Goal: Transaction & Acquisition: Book appointment/travel/reservation

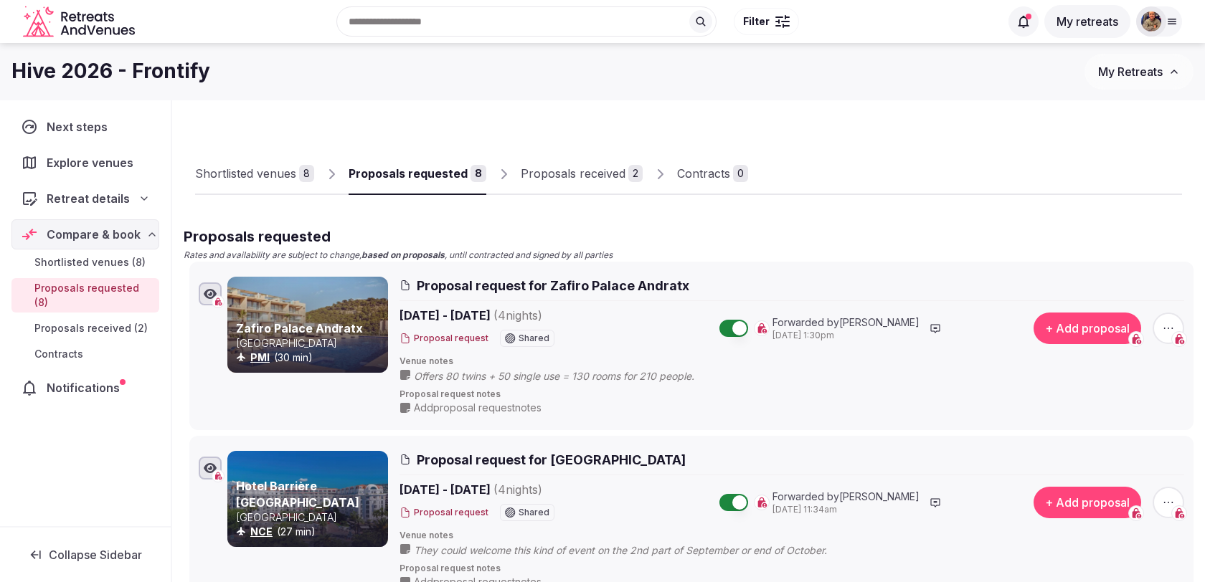
click at [1164, 28] on div at bounding box center [1151, 21] width 30 height 30
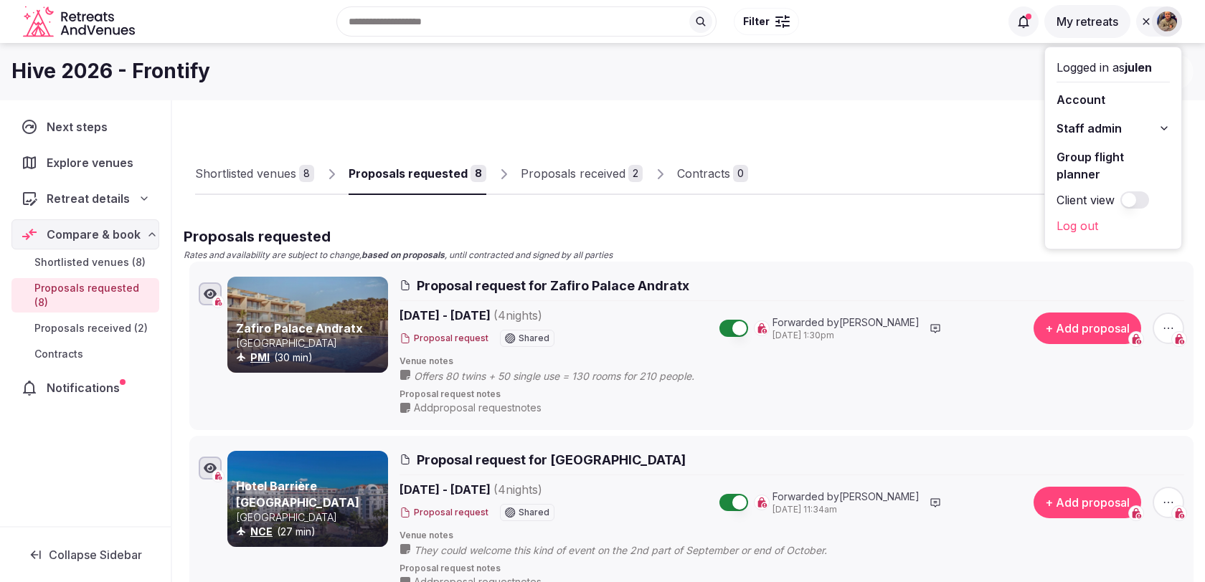
click at [1124, 125] on button "Staff admin" at bounding box center [1112, 128] width 113 height 23
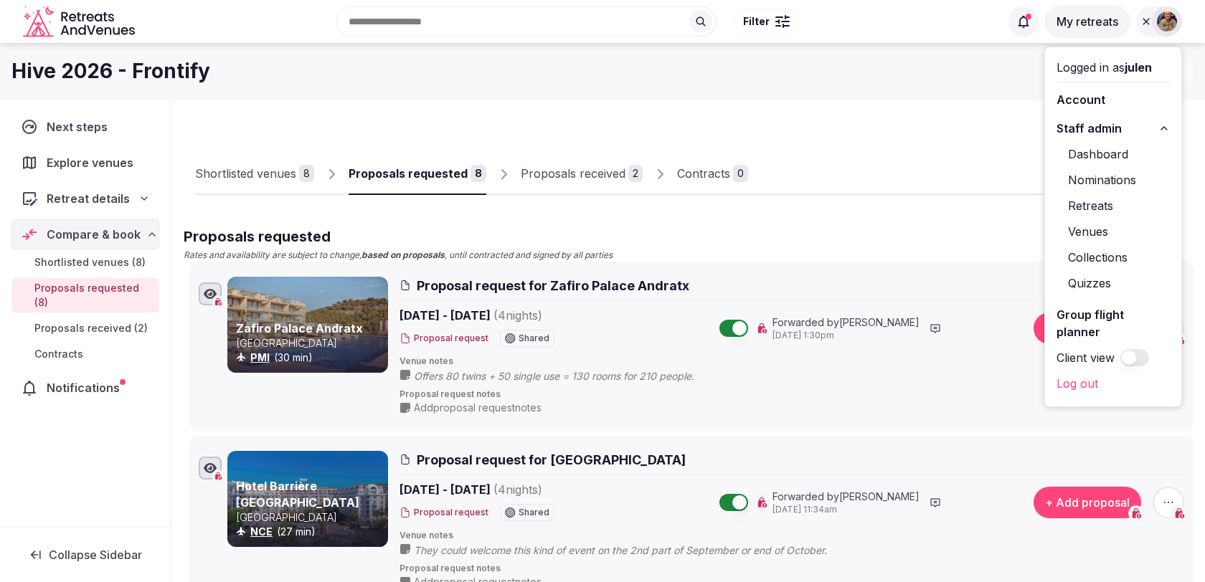
click at [1095, 207] on link "Retreats" at bounding box center [1112, 205] width 113 height 23
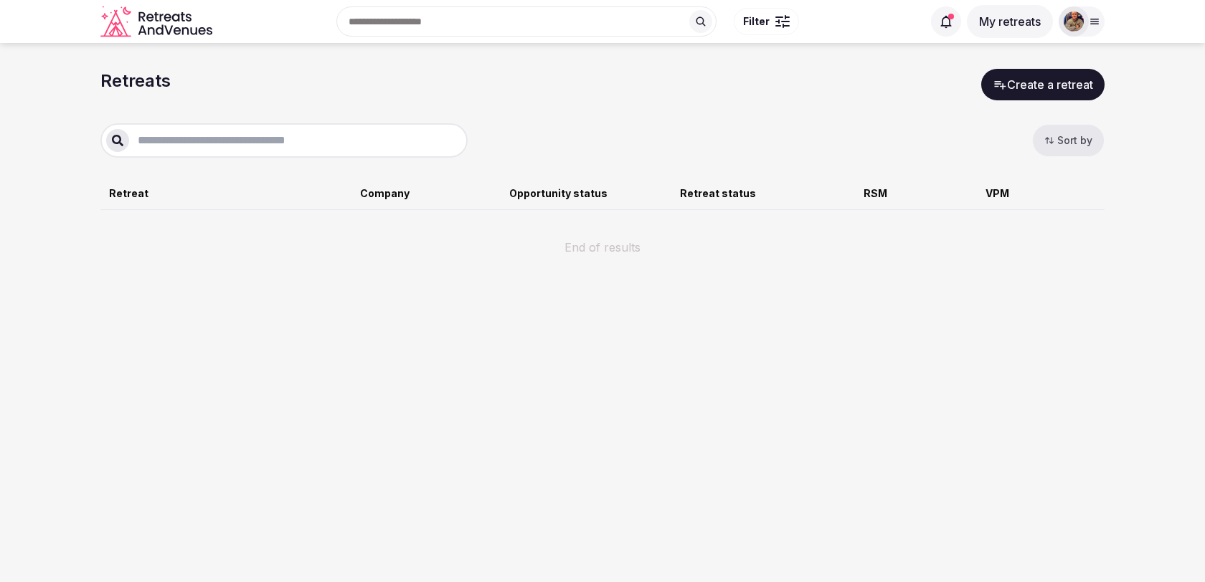
click at [333, 143] on input "text" at bounding box center [295, 140] width 333 height 17
type input "***"
click at [333, 143] on input "***" at bounding box center [295, 140] width 333 height 17
click at [1091, 22] on icon at bounding box center [1095, 21] width 8 height 5
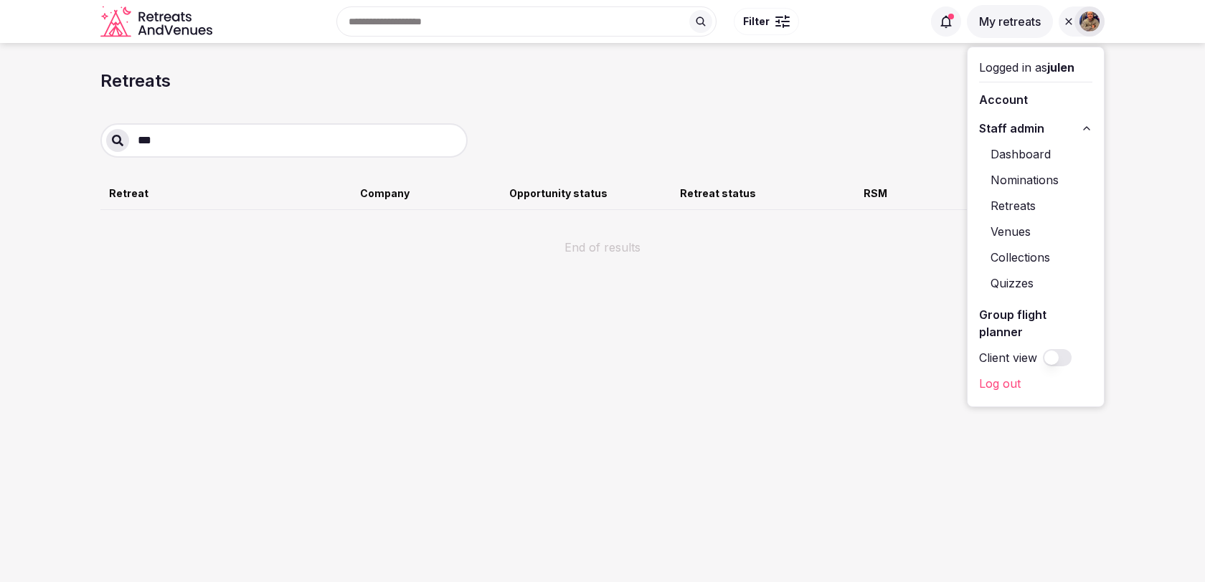
click at [1033, 208] on link "Retreats" at bounding box center [1035, 205] width 113 height 23
click at [1017, 203] on link "Retreats" at bounding box center [1035, 205] width 113 height 23
click at [1011, 232] on link "Venues" at bounding box center [1035, 231] width 113 height 23
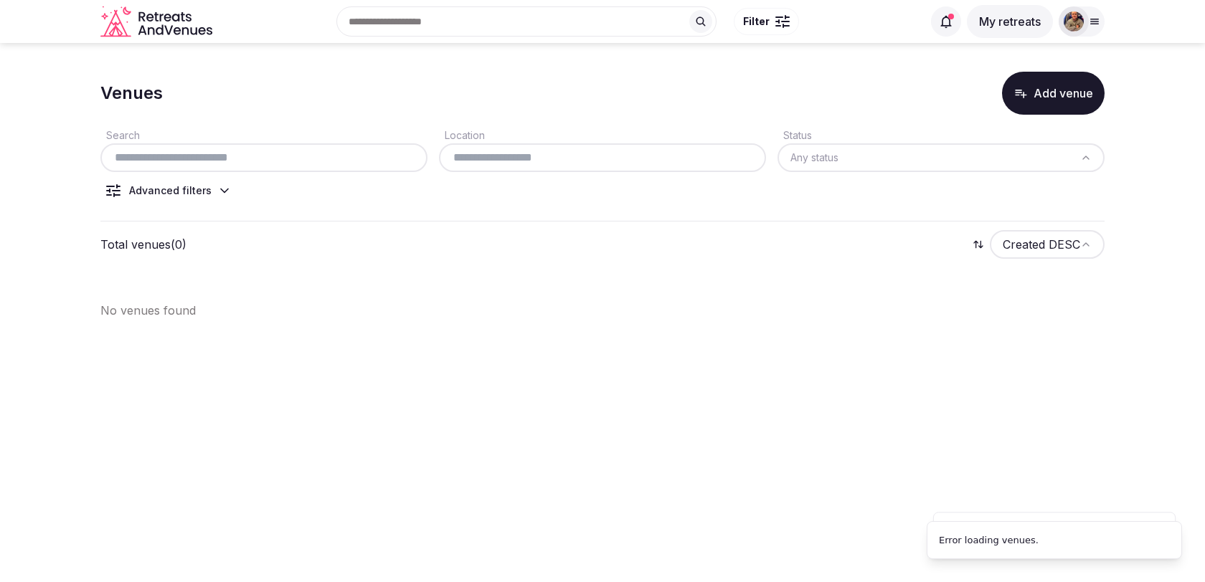
click at [1092, 22] on icon at bounding box center [1095, 21] width 8 height 5
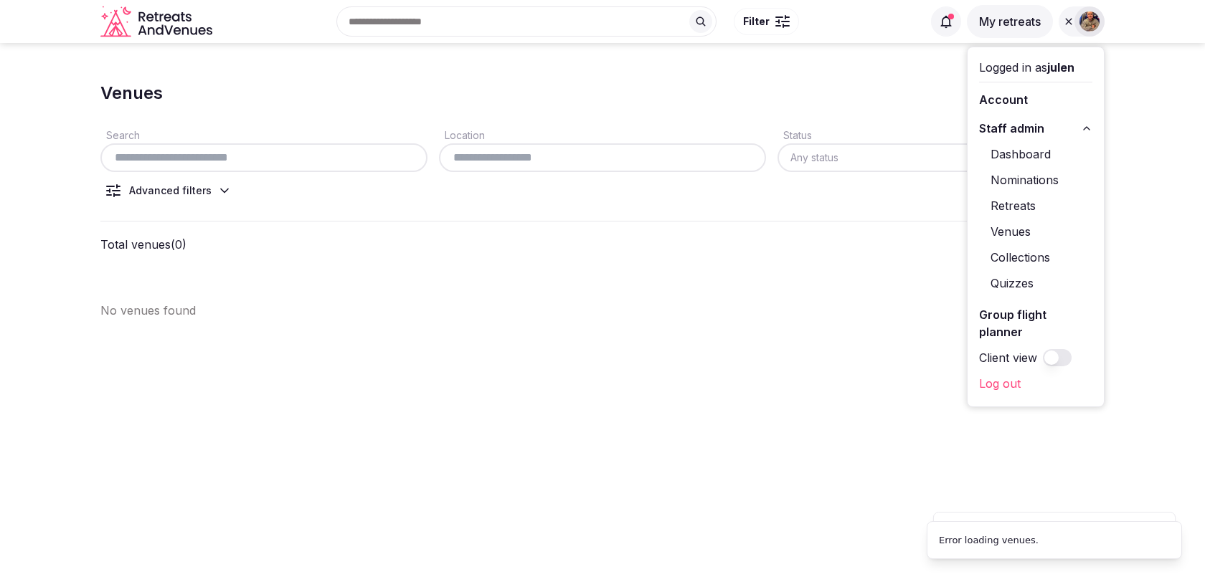
click at [1025, 207] on link "Retreats" at bounding box center [1035, 205] width 113 height 23
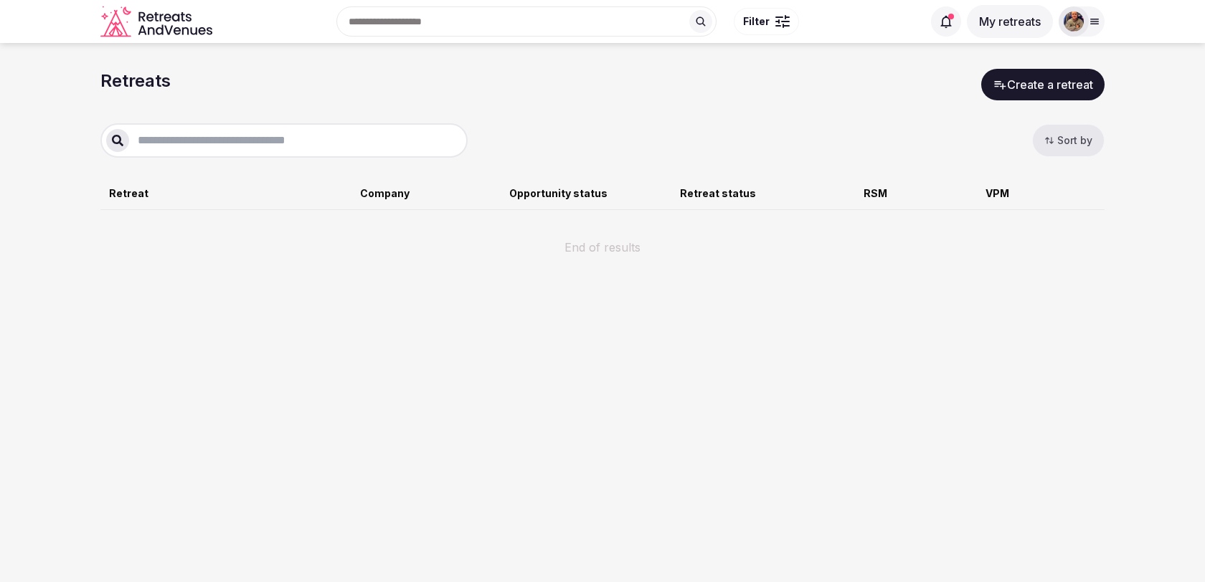
click at [1054, 138] on icon "button" at bounding box center [1049, 141] width 10 height 10
click at [1063, 109] on div "Most Recent Oldest" at bounding box center [1102, 78] width 138 height 79
click at [1063, 102] on button "Oldest" at bounding box center [1102, 91] width 108 height 23
click at [1012, 141] on div "Sort by" at bounding box center [602, 140] width 1004 height 34
click at [990, 27] on button "My retreats" at bounding box center [1010, 21] width 86 height 33
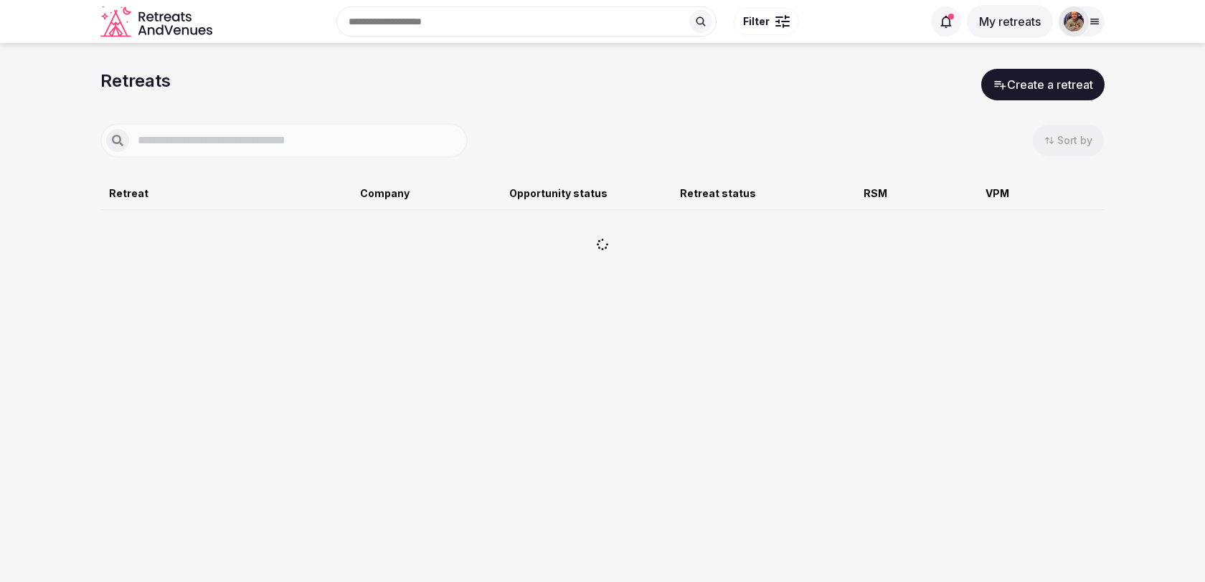
click at [997, 24] on button "My retreats" at bounding box center [1010, 21] width 86 height 33
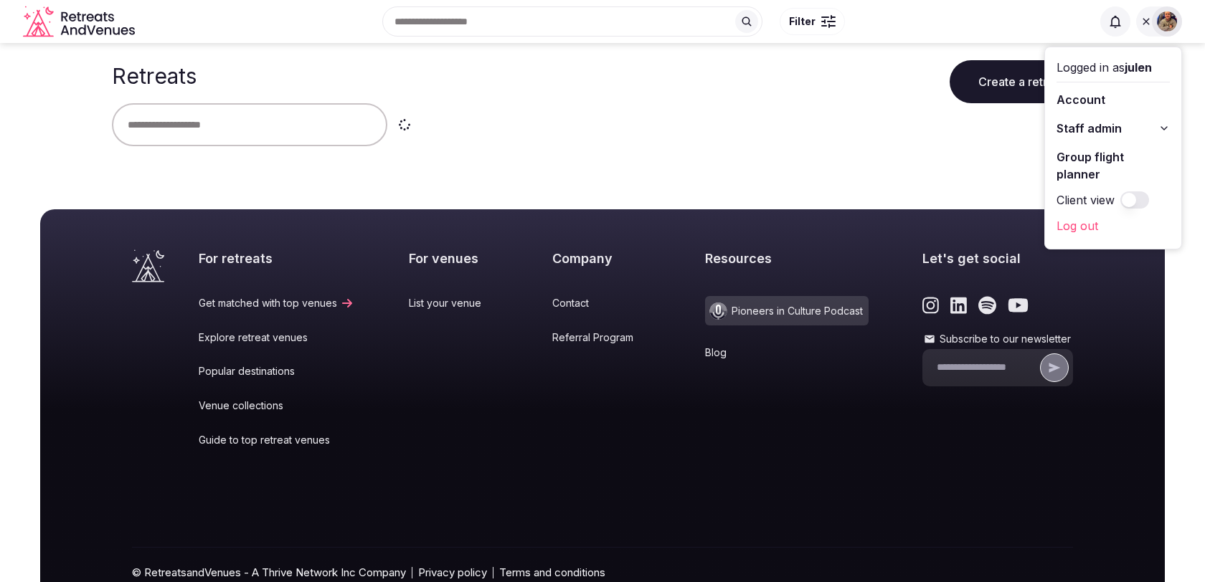
click at [1071, 222] on div "Logged in as julen Account Staff admin Group flight planner Client view Log out" at bounding box center [1113, 147] width 136 height 201
click at [1073, 214] on link "Log out" at bounding box center [1112, 225] width 113 height 23
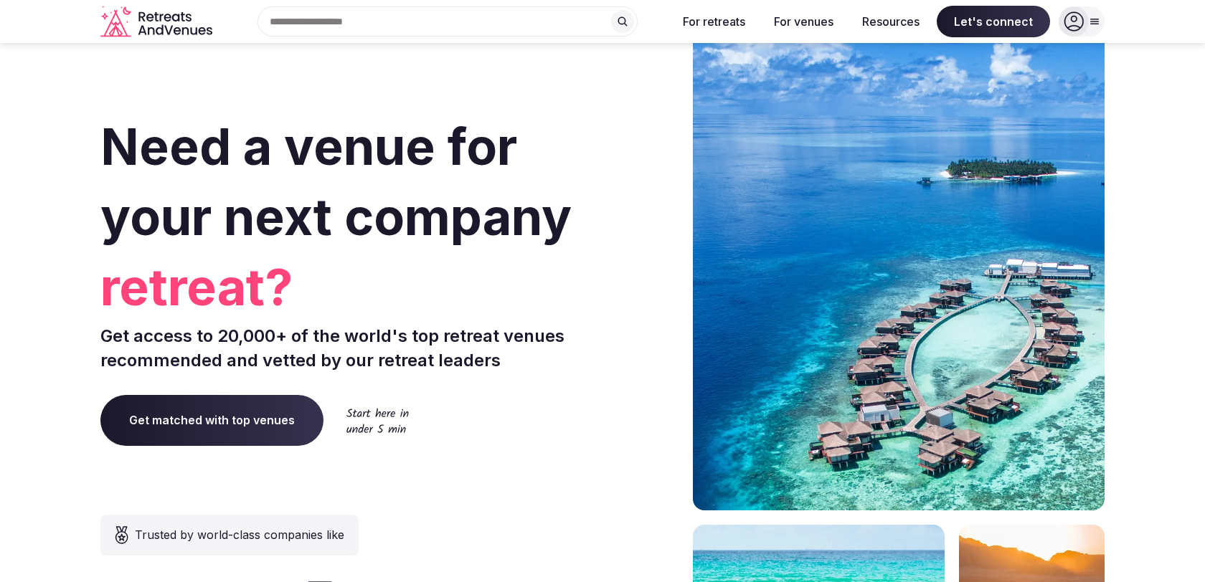
click at [1072, 1] on div "Recent searches Spain Lisbon, Portugal Brown City, MI 48416 Bilbao, Biscay, Spa…" at bounding box center [602, 22] width 1004 height 44
click at [1076, 19] on icon at bounding box center [1073, 21] width 19 height 19
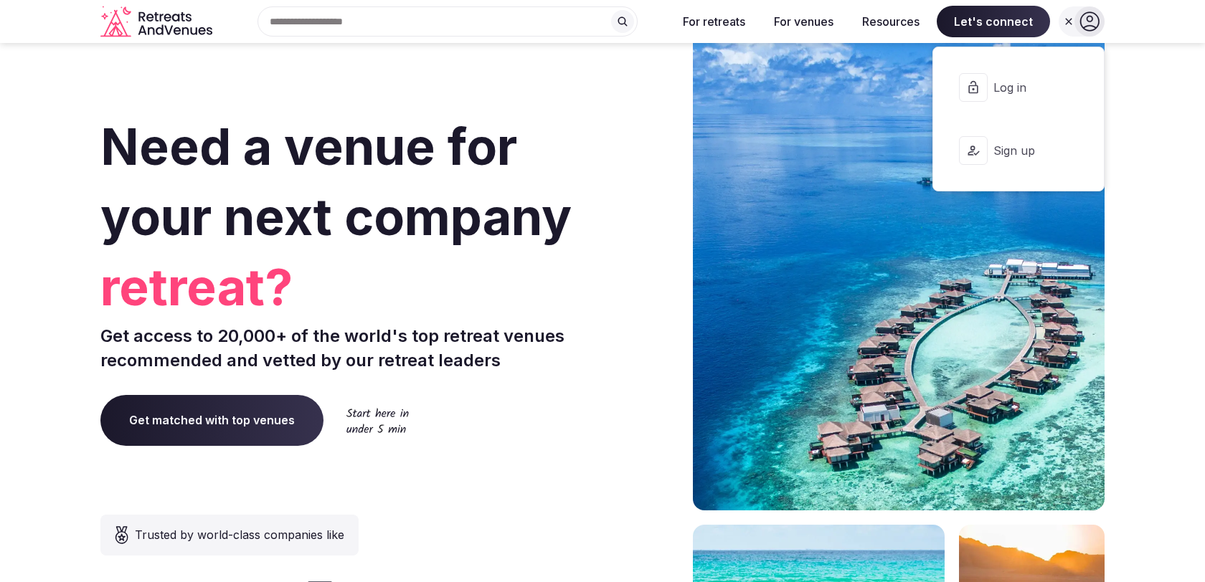
click at [1042, 84] on span "Log in" at bounding box center [1027, 88] width 69 height 16
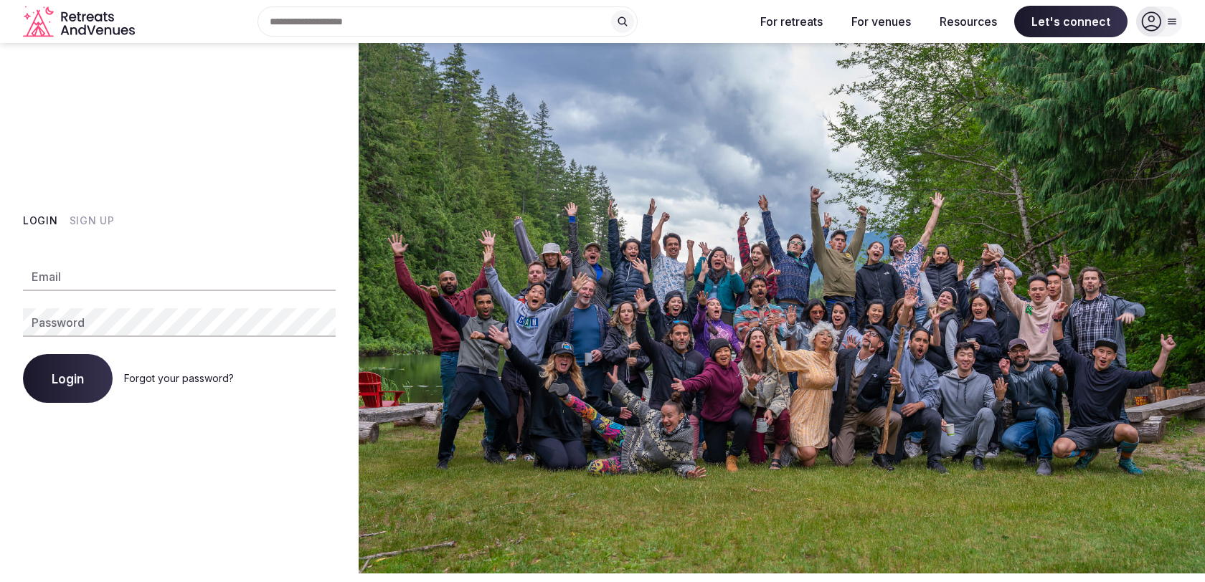
type input "**********"
click at [65, 370] on button "Login" at bounding box center [68, 378] width 90 height 49
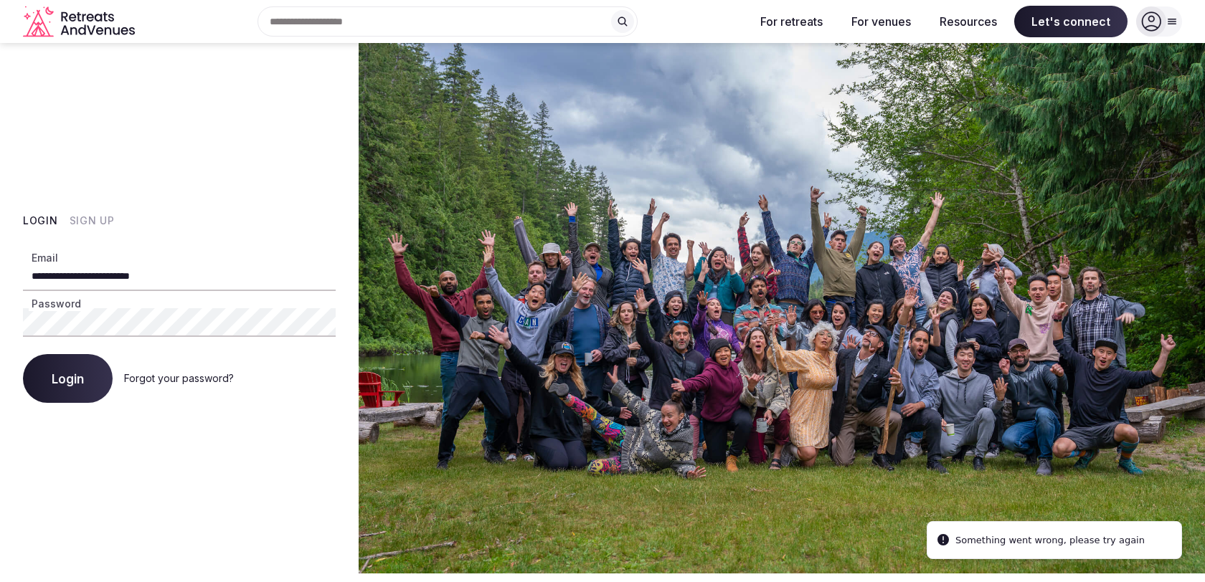
click at [70, 395] on button "Login" at bounding box center [68, 378] width 90 height 49
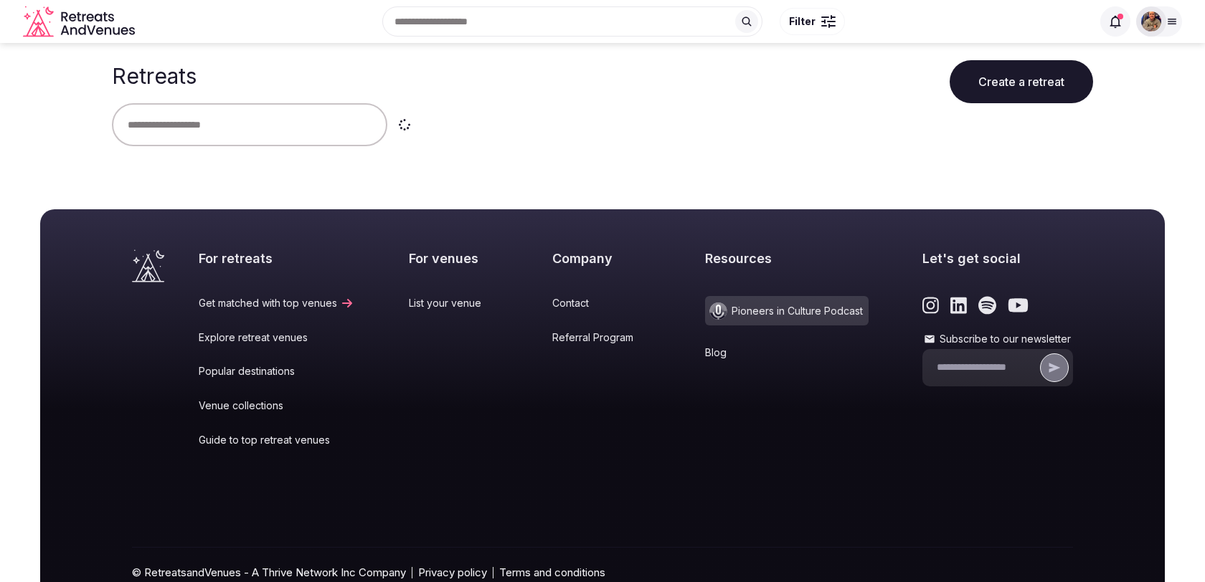
click at [1152, 23] on img at bounding box center [1151, 21] width 20 height 20
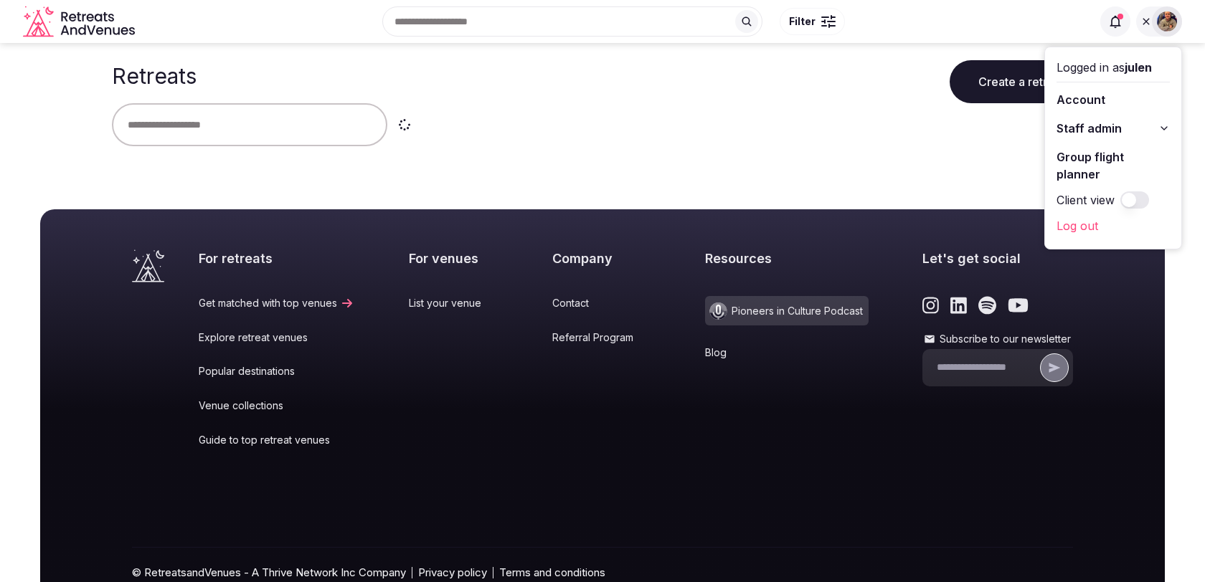
click at [1097, 120] on span "Staff admin" at bounding box center [1088, 128] width 65 height 17
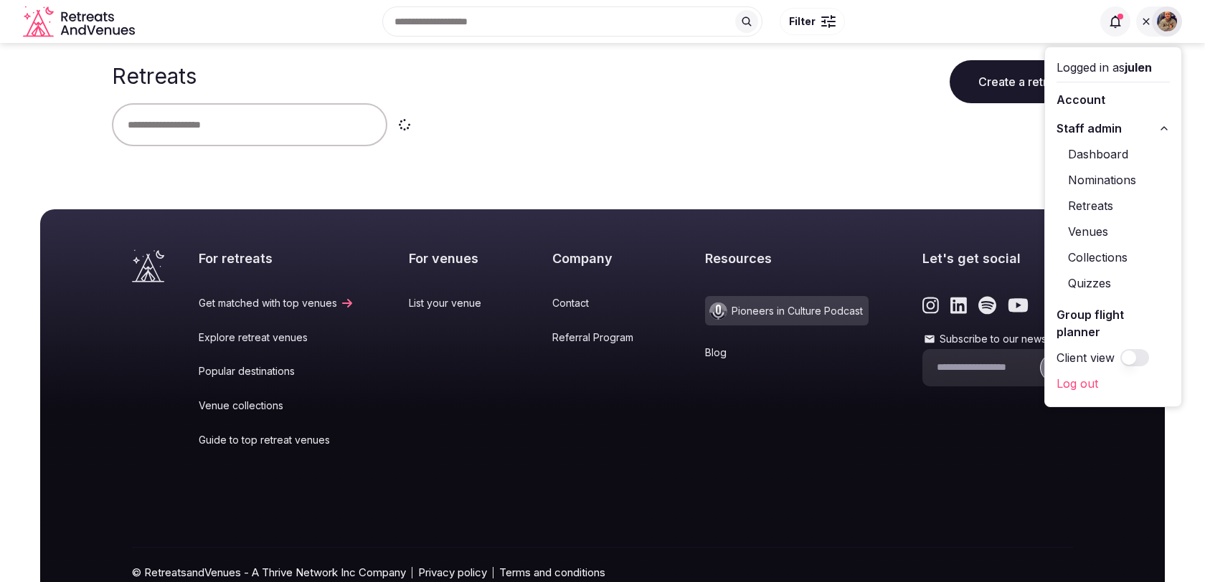
click at [1076, 207] on link "Retreats" at bounding box center [1112, 205] width 113 height 23
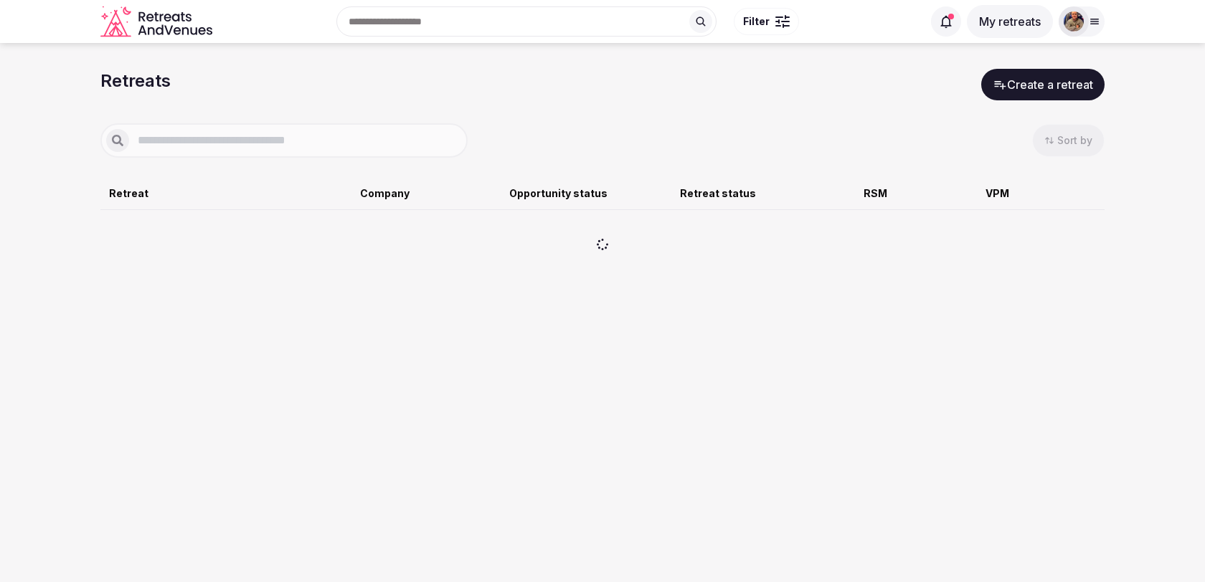
click at [1013, 19] on button "My retreats" at bounding box center [1010, 21] width 86 height 33
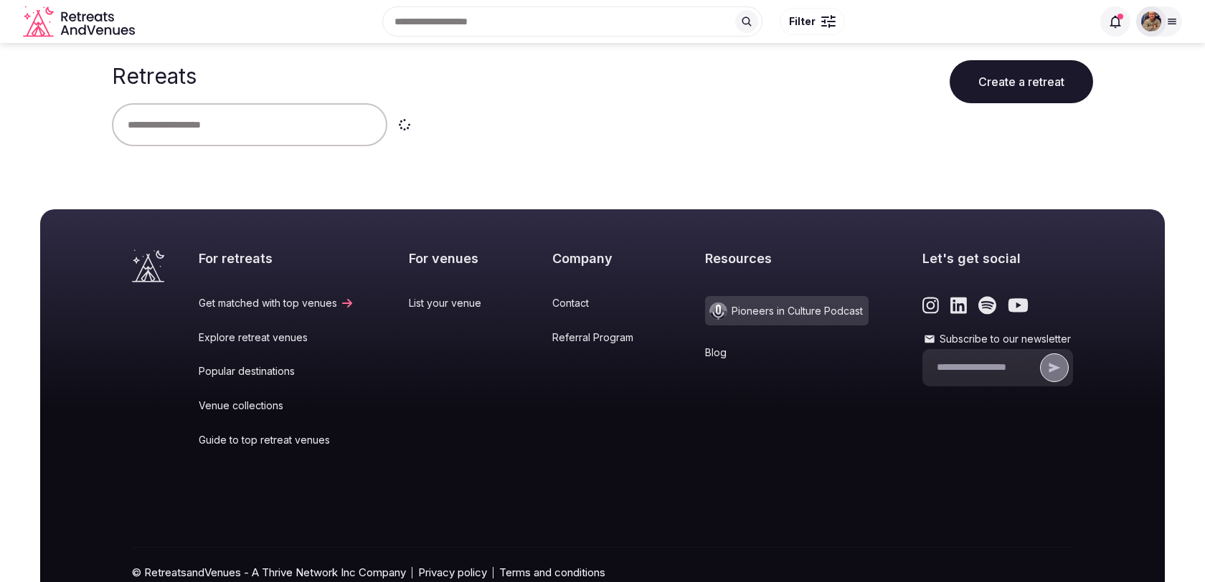
click at [1163, 21] on div at bounding box center [1151, 21] width 30 height 30
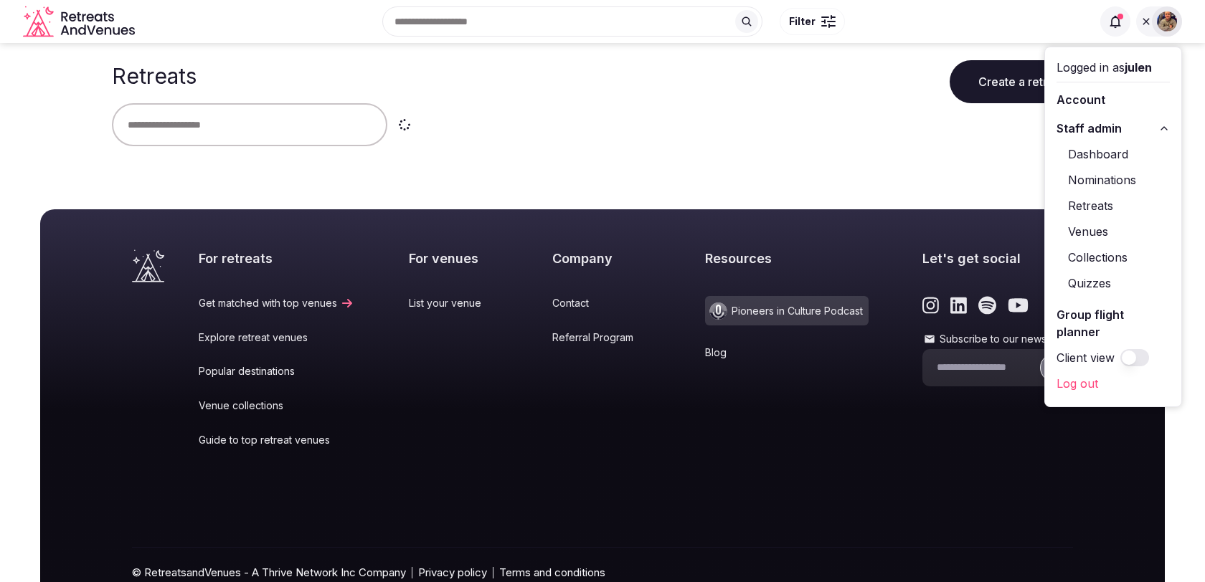
click at [1097, 156] on link "Dashboard" at bounding box center [1112, 154] width 113 height 23
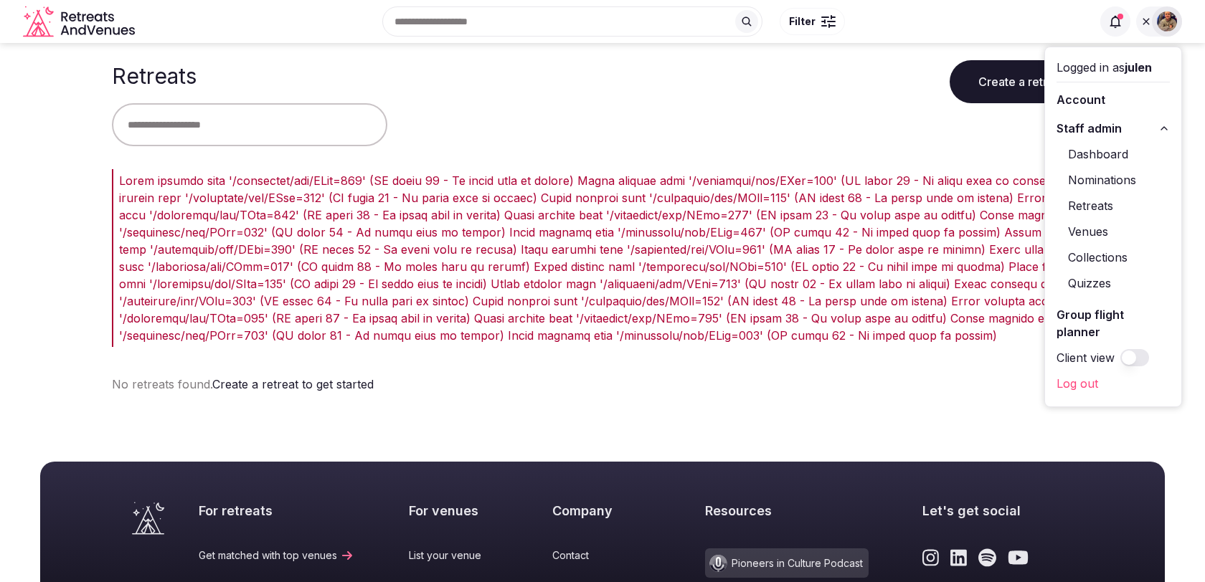
click at [556, 93] on div "Retreats Create a retreat" at bounding box center [602, 73] width 981 height 60
click at [1081, 204] on link "Retreats" at bounding box center [1112, 205] width 113 height 23
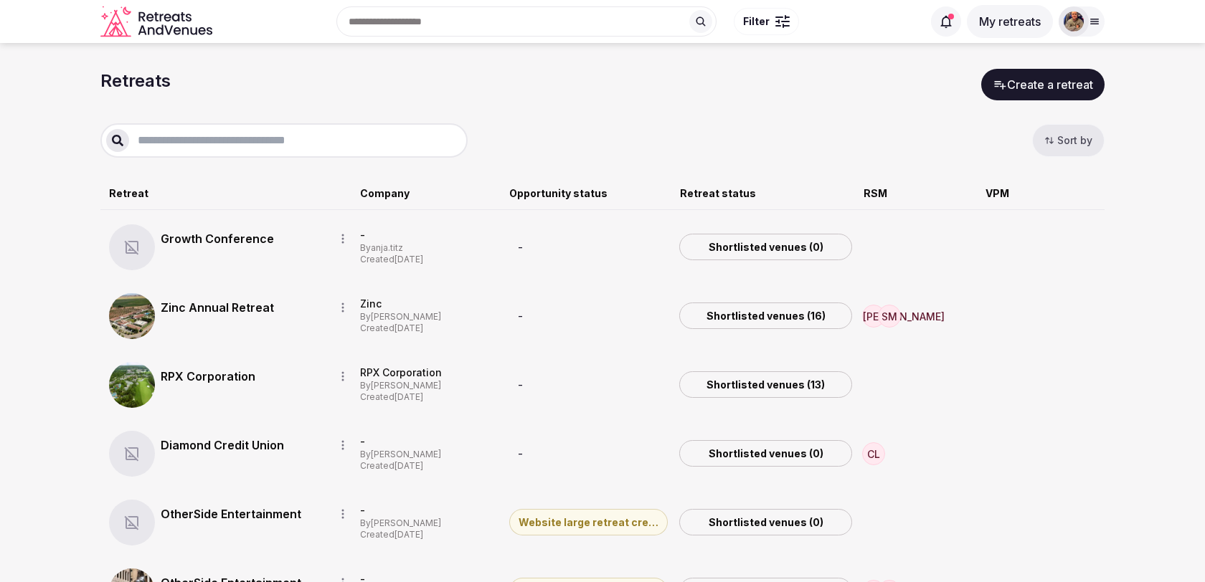
click at [278, 132] on input "text" at bounding box center [295, 140] width 333 height 17
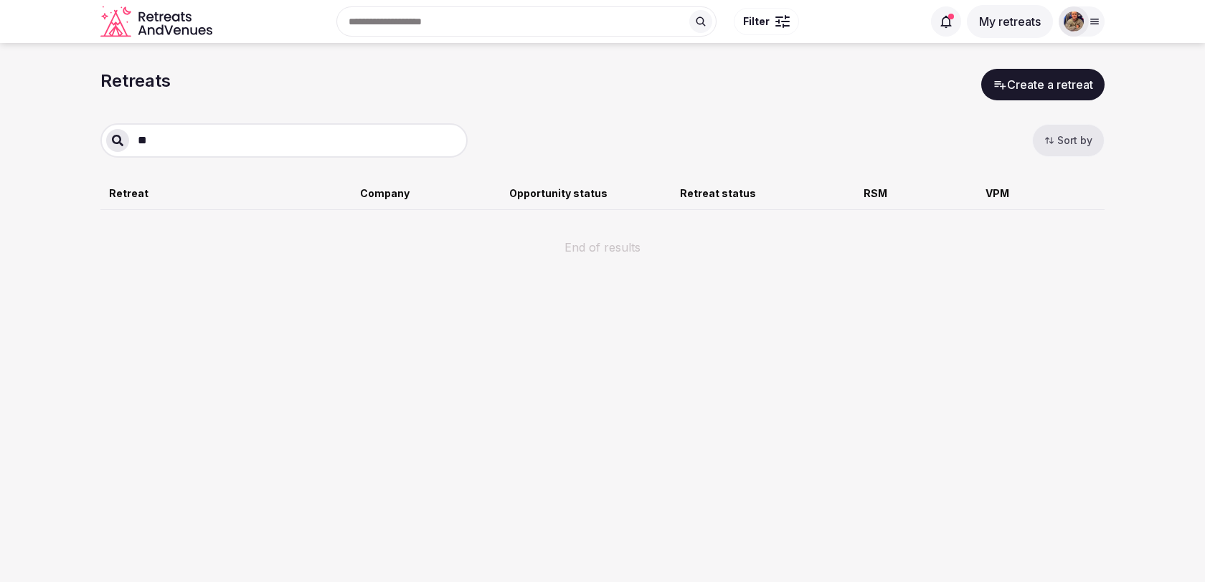
type input "*"
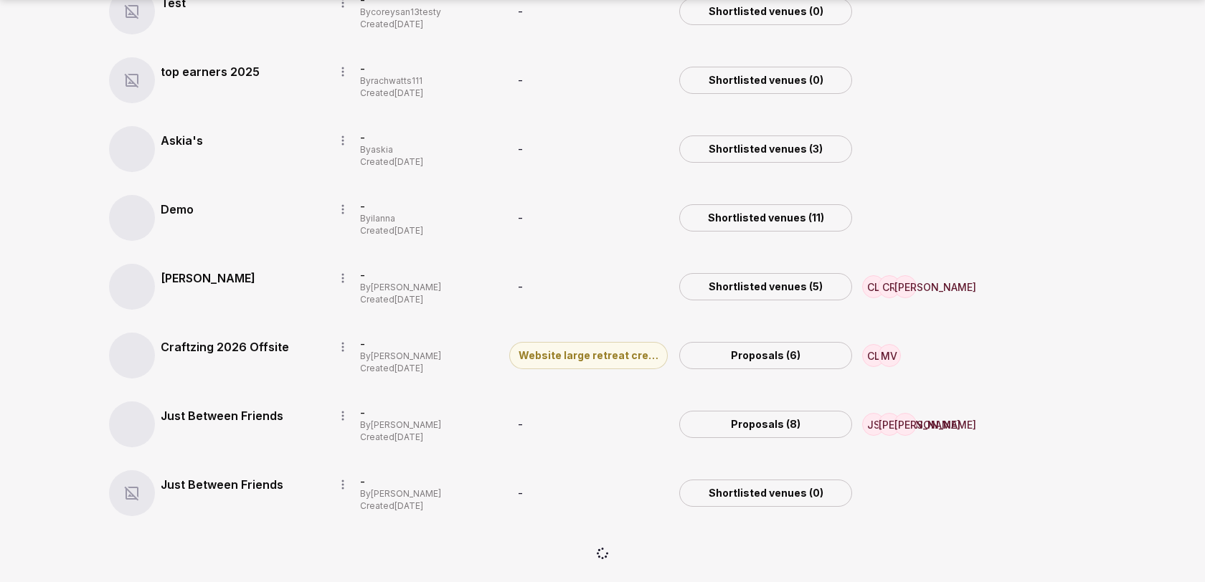
scroll to position [8010, 0]
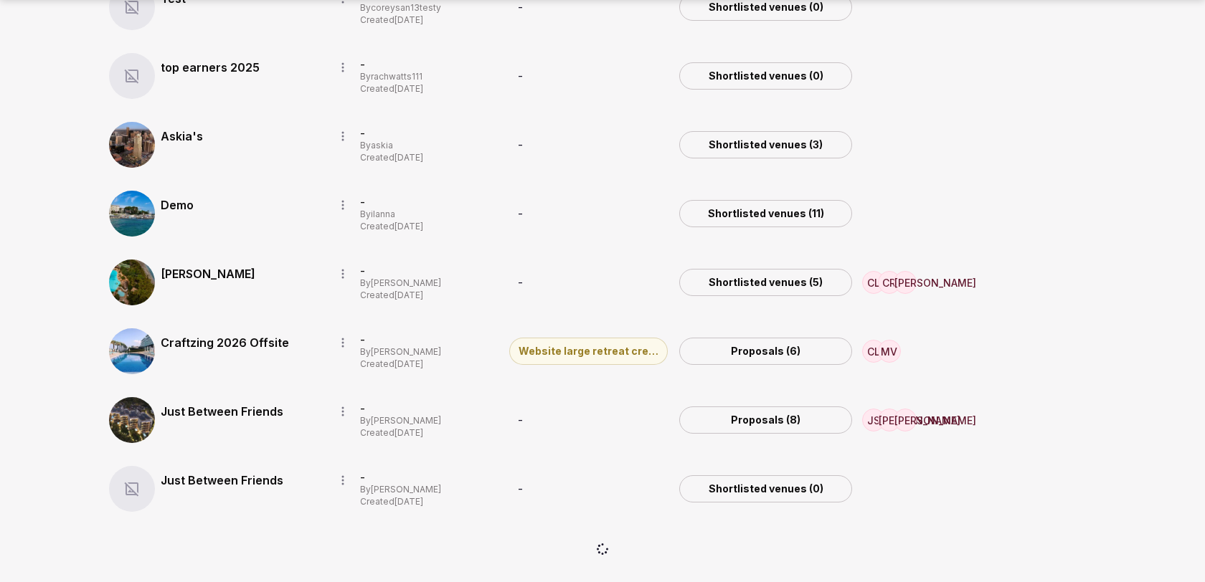
click at [240, 403] on link "Just Between Friends" at bounding box center [242, 411] width 162 height 17
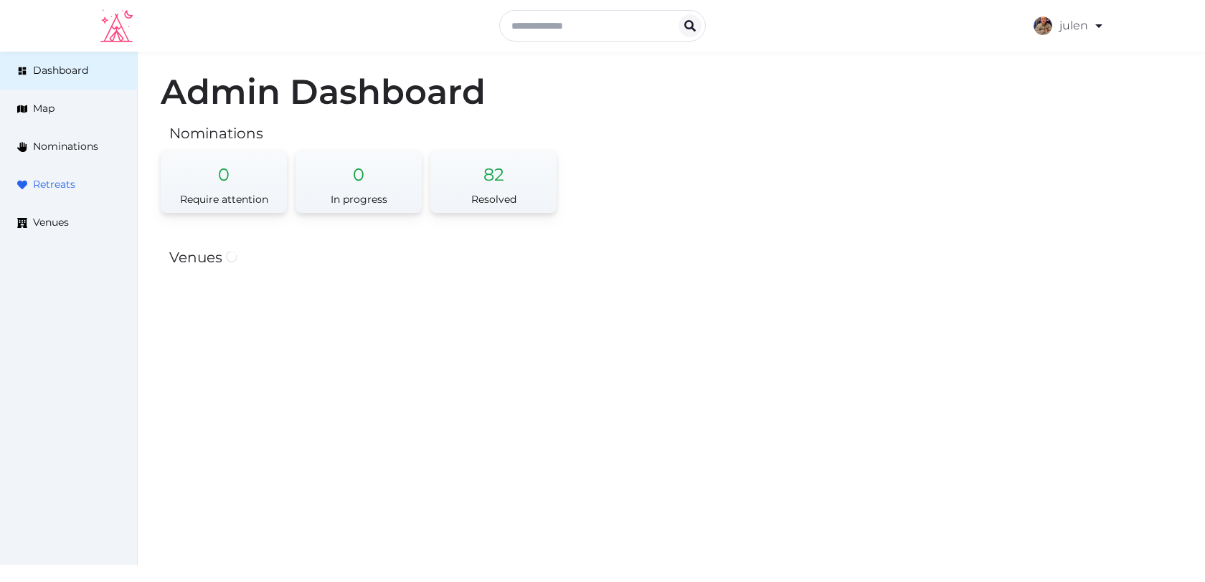
click at [67, 181] on span "Retreats" at bounding box center [54, 184] width 42 height 15
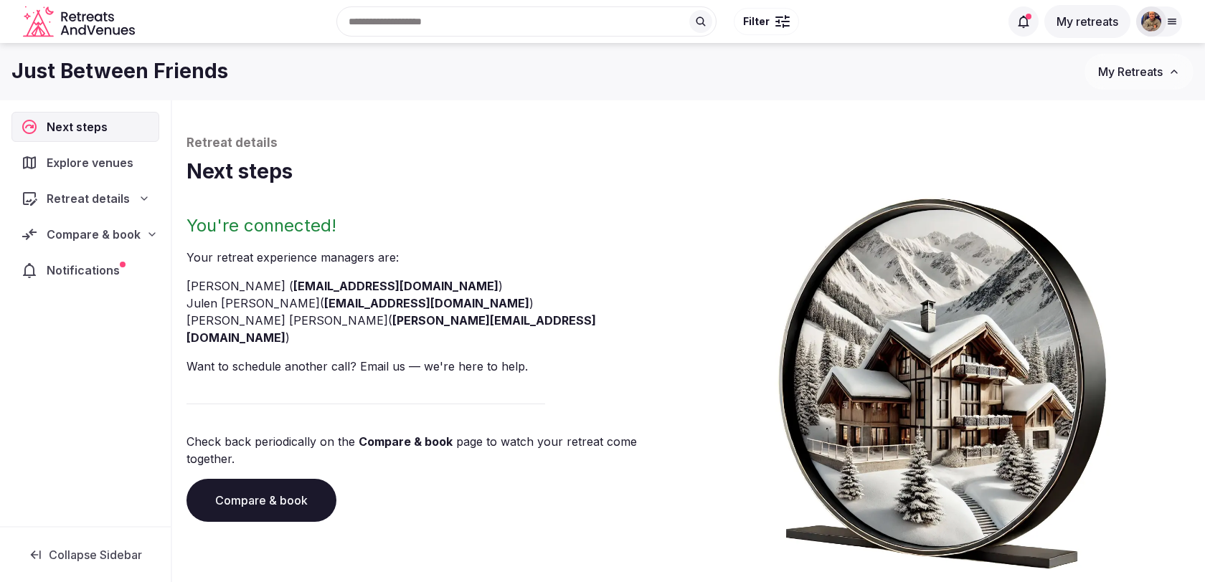
click at [98, 232] on span "Compare & book" at bounding box center [94, 234] width 94 height 17
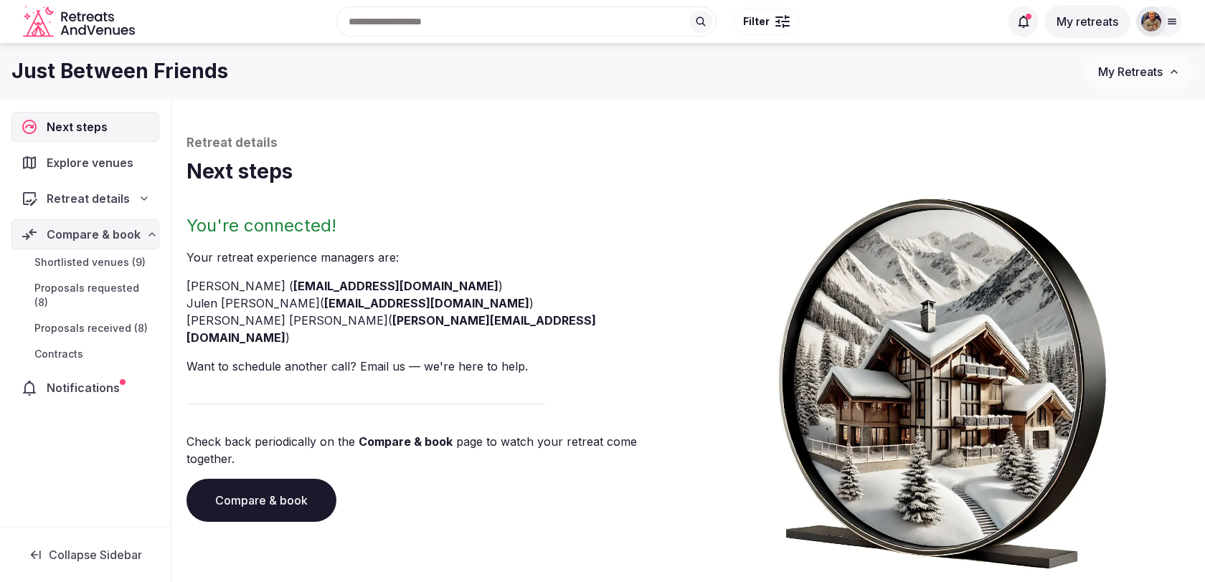
click at [117, 321] on span "Proposals received (8)" at bounding box center [90, 328] width 113 height 14
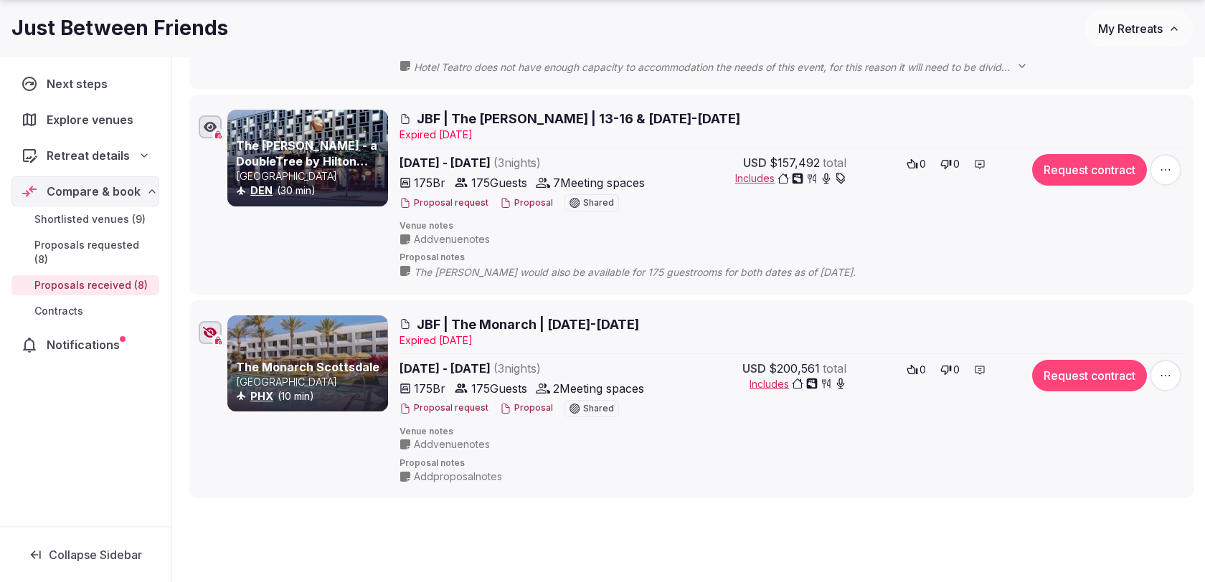
scroll to position [1429, 0]
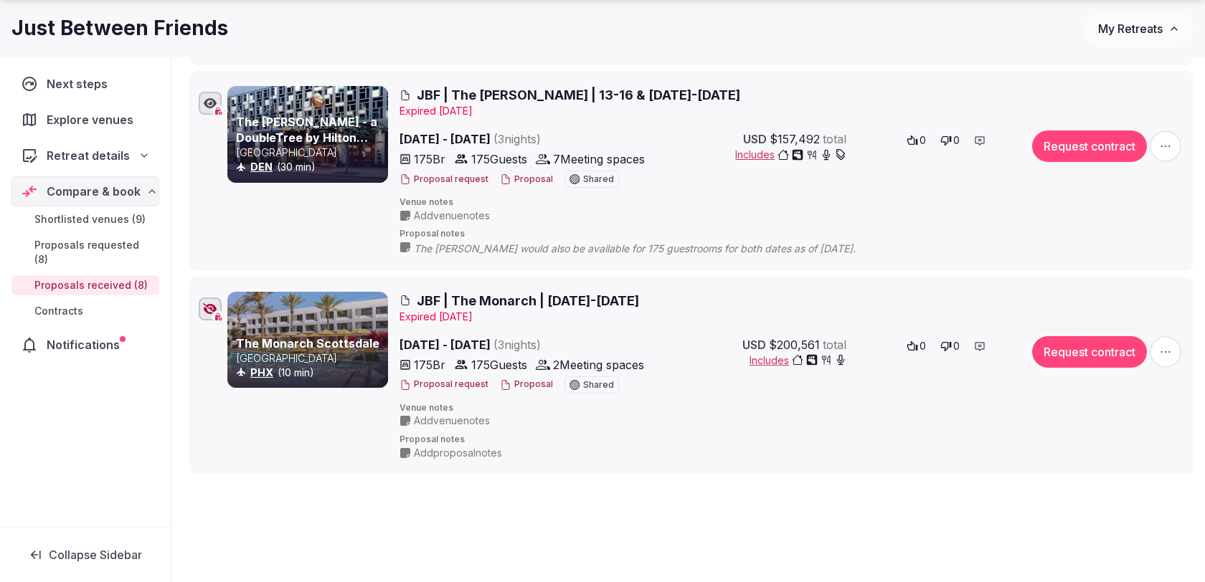
click at [556, 295] on span "JBF | The Monarch | [DATE]-[DATE]" at bounding box center [528, 301] width 222 height 18
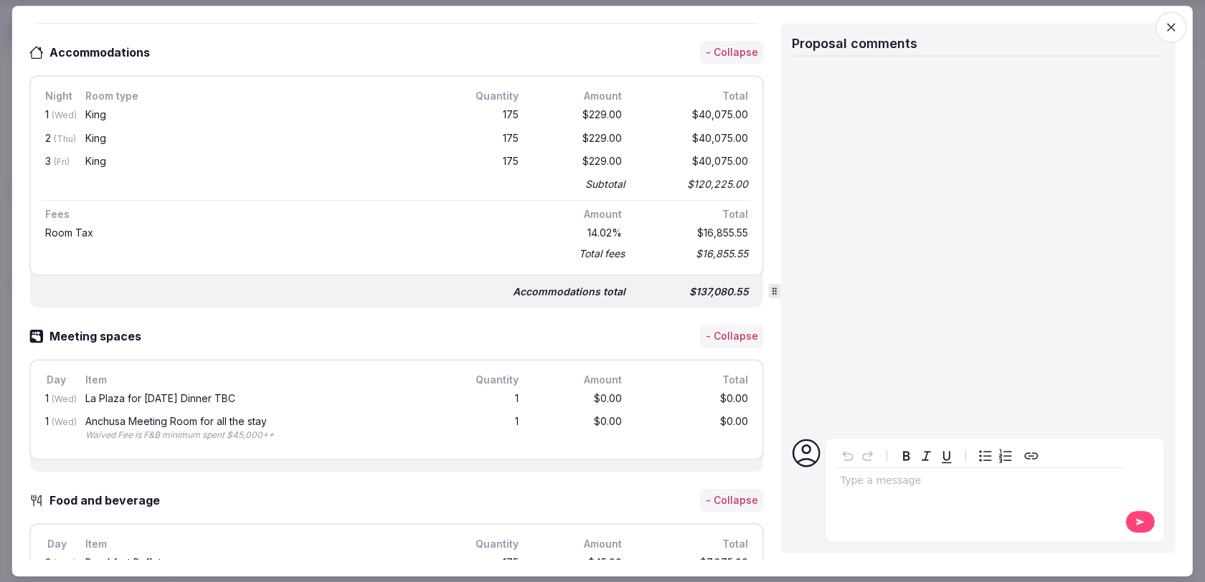
scroll to position [577, 0]
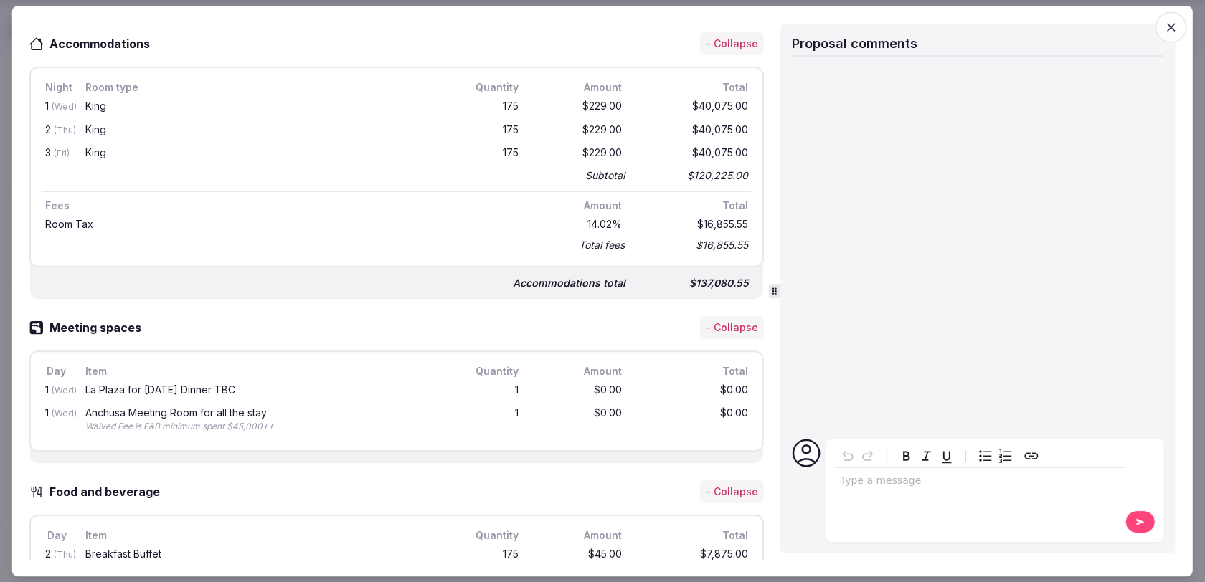
click at [1165, 29] on icon "button" at bounding box center [1171, 27] width 14 height 14
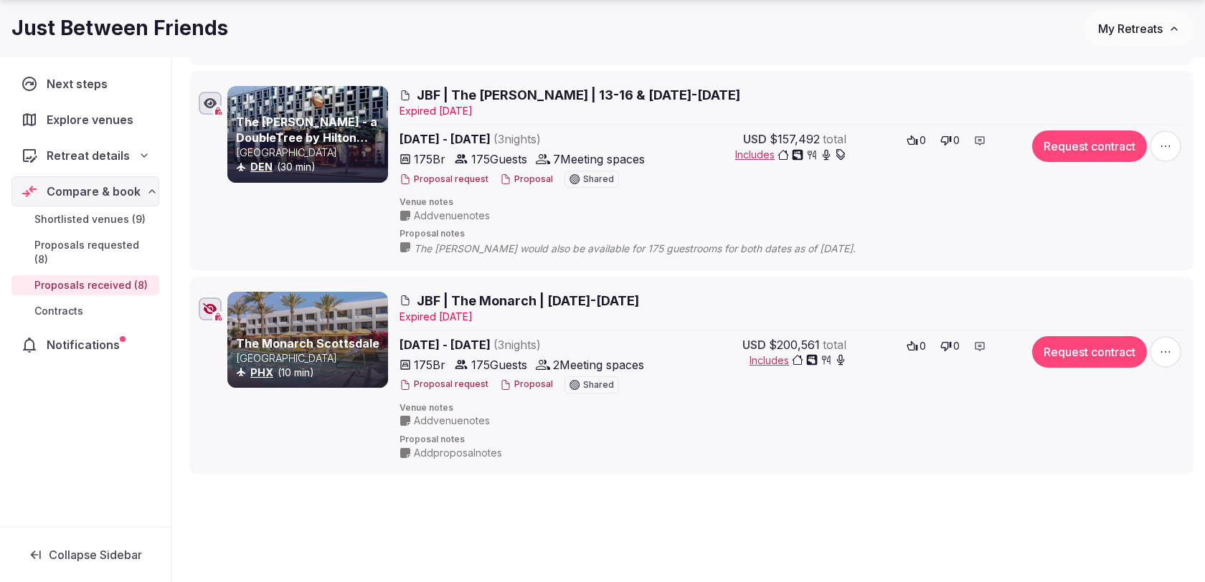
click at [500, 86] on span "JBF | The [PERSON_NAME] | 13-16 & [DATE]-[DATE]" at bounding box center [578, 95] width 323 height 18
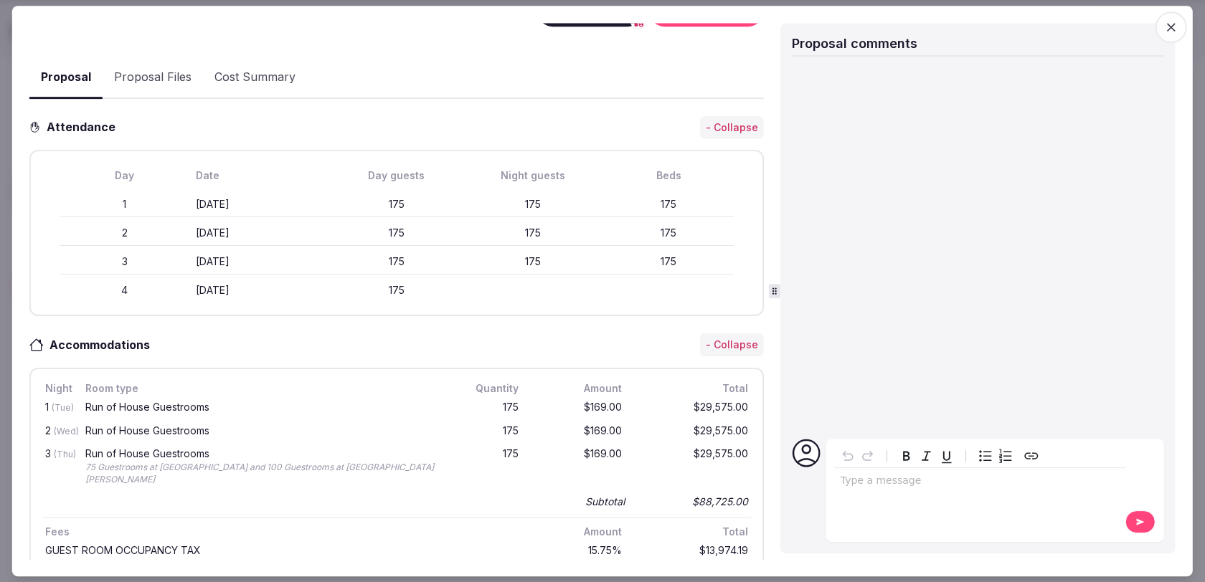
scroll to position [277, 0]
click at [1177, 19] on span "button" at bounding box center [1171, 27] width 32 height 32
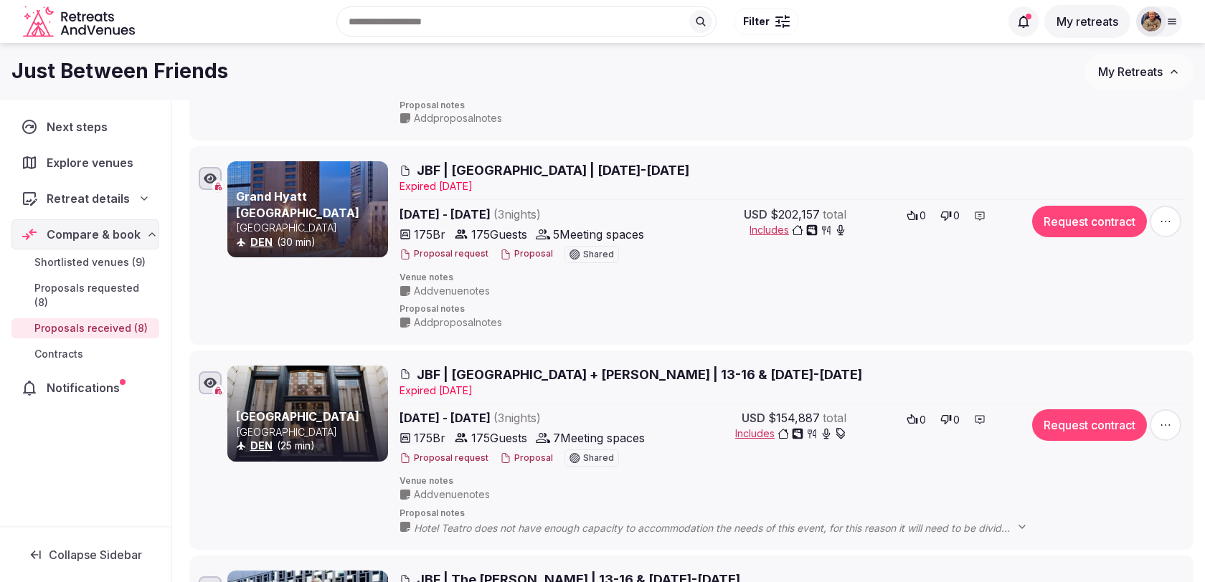
scroll to position [936, 0]
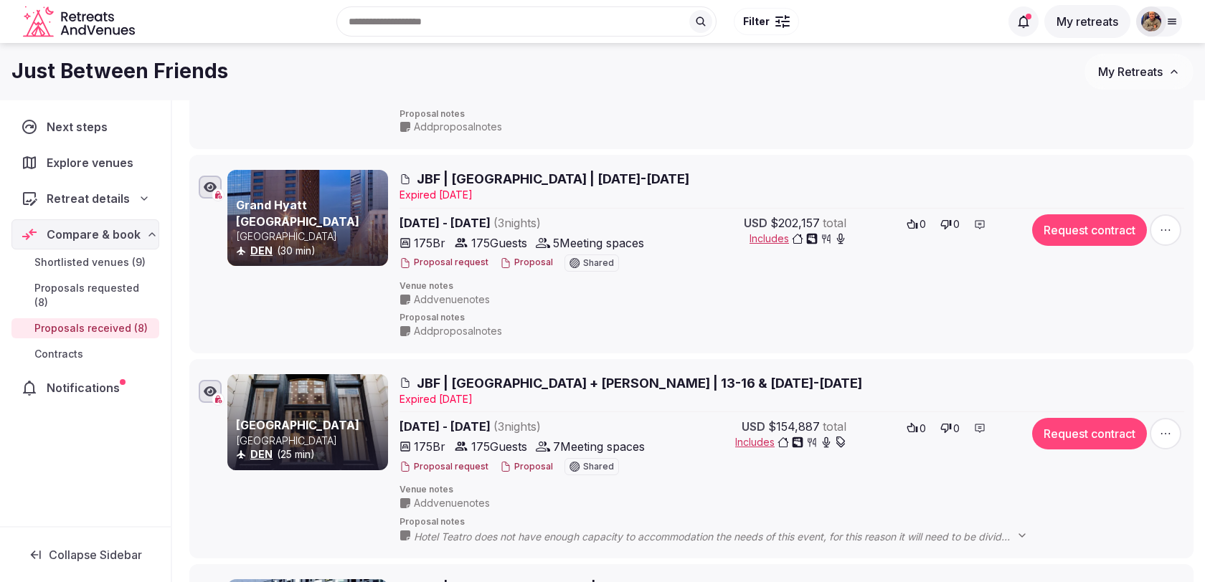
click at [532, 375] on span "JBF | [GEOGRAPHIC_DATA] + [PERSON_NAME] | 13-16 & [DATE]-[DATE]" at bounding box center [639, 383] width 445 height 18
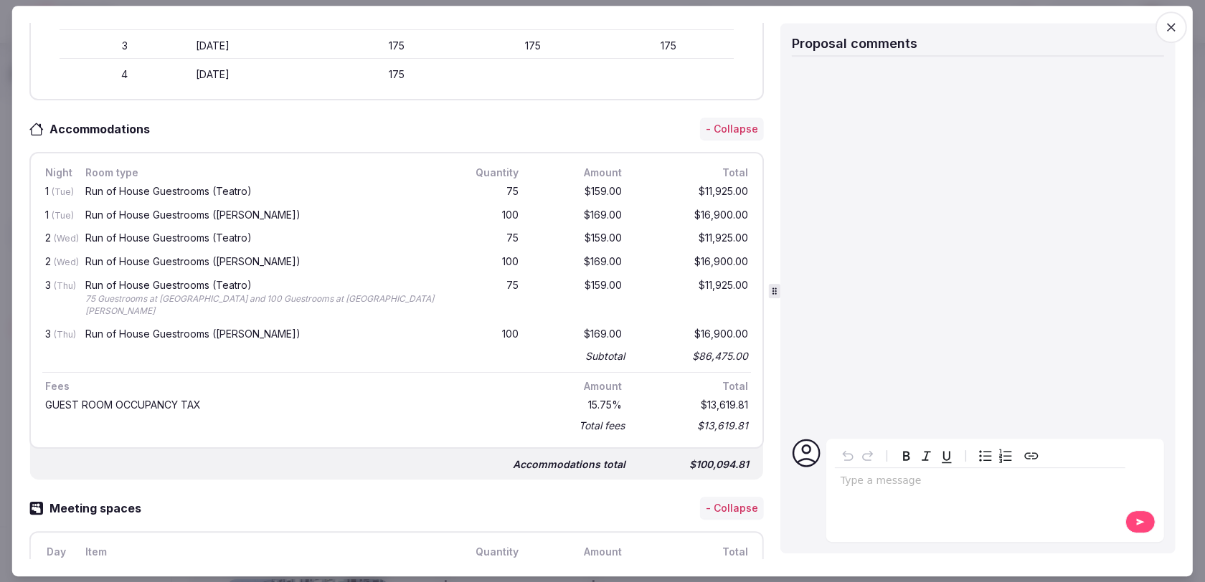
scroll to position [498, 0]
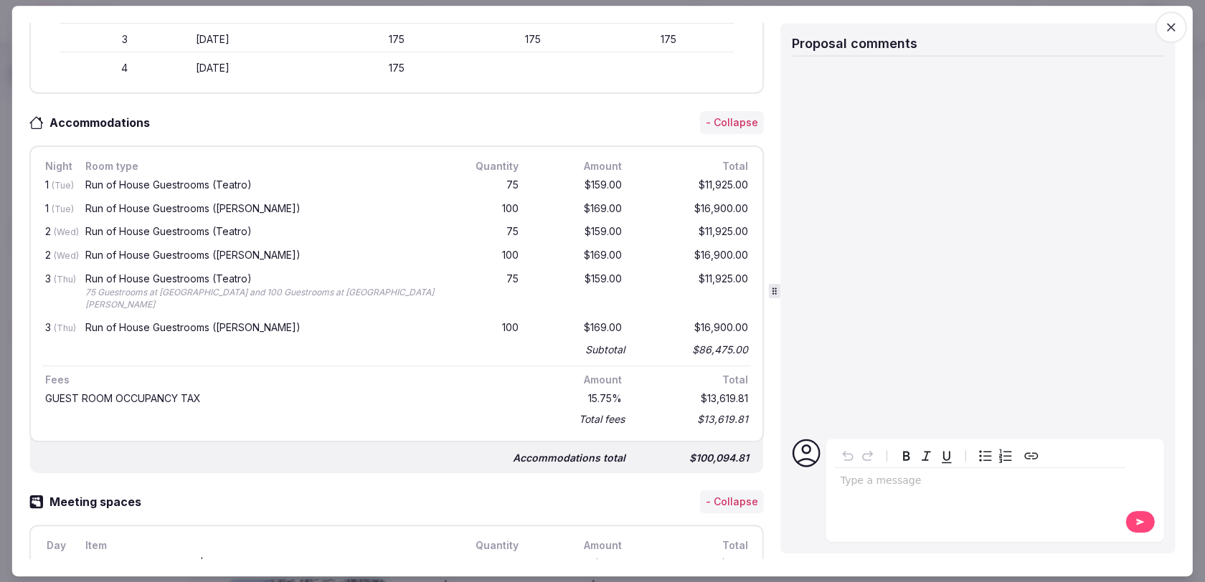
click at [1169, 24] on icon "button" at bounding box center [1171, 27] width 9 height 9
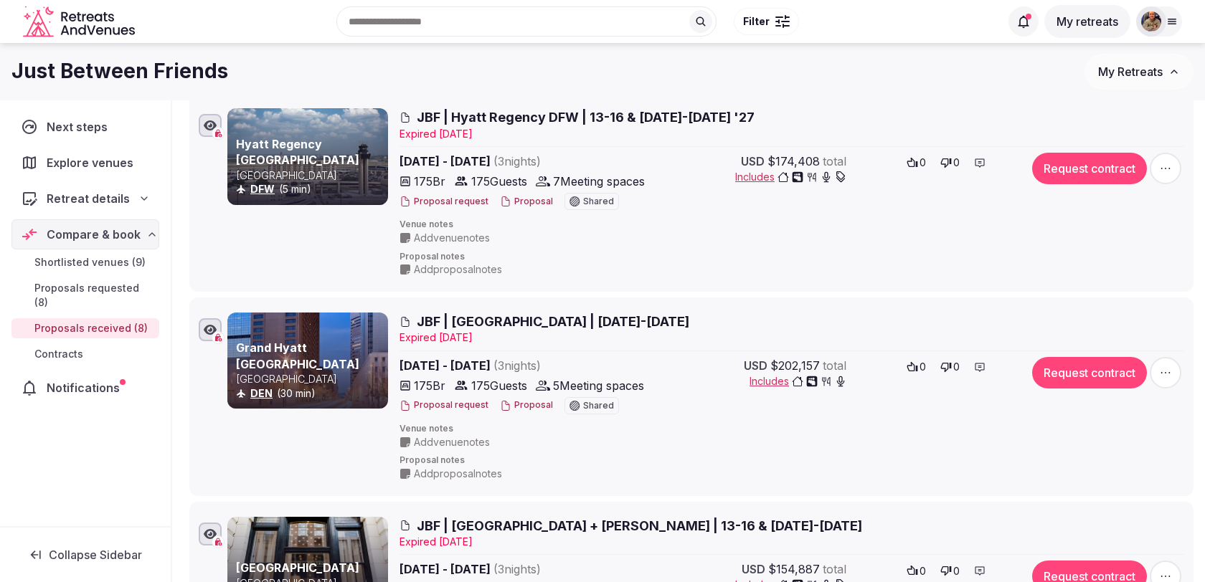
scroll to position [755, 0]
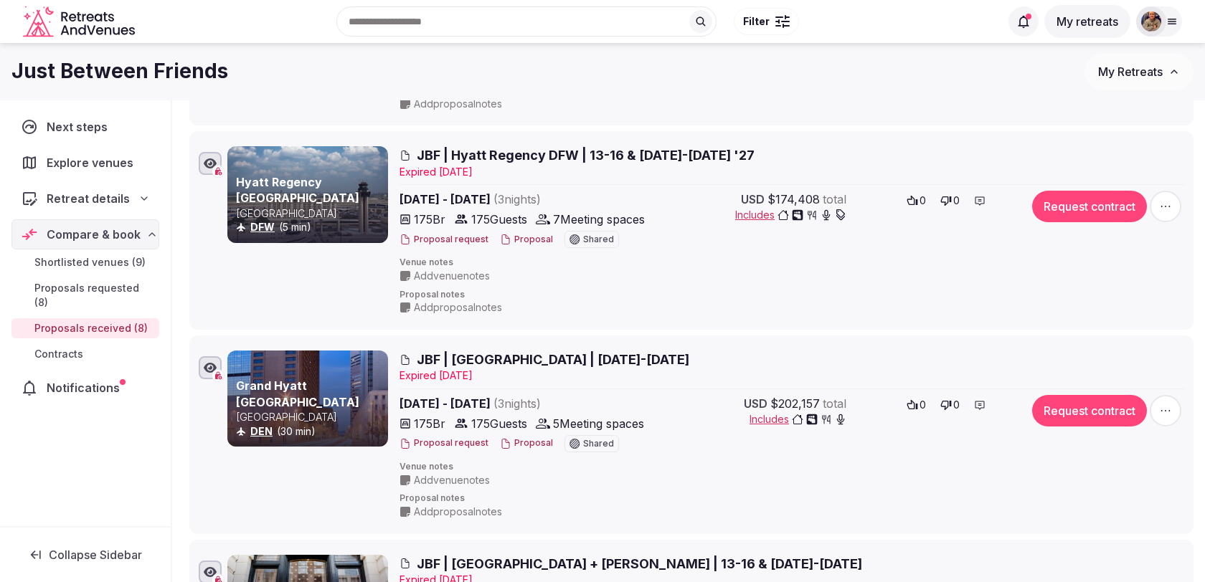
click at [599, 359] on span "JBF | [GEOGRAPHIC_DATA] | [DATE]-[DATE]" at bounding box center [553, 360] width 272 height 18
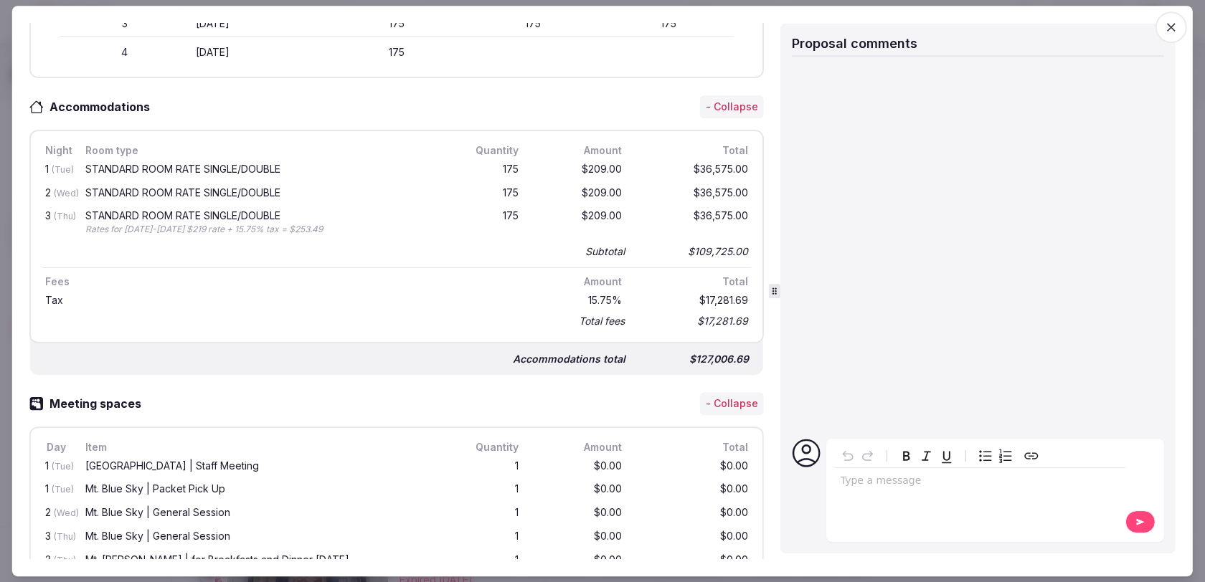
scroll to position [521, 0]
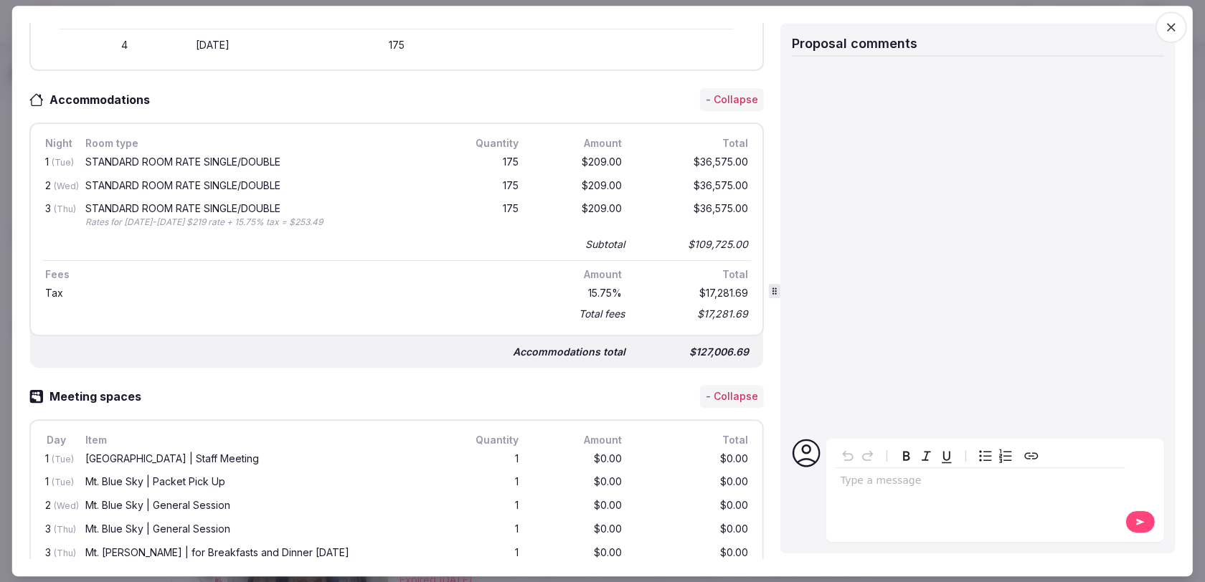
click at [1170, 27] on icon "button" at bounding box center [1171, 27] width 14 height 14
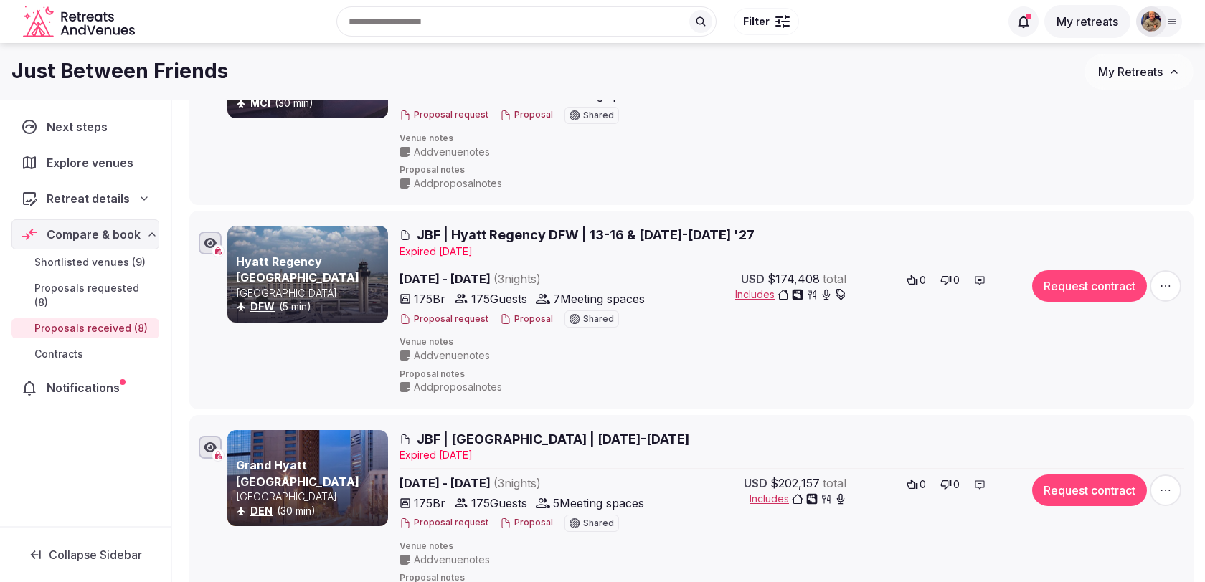
scroll to position [577, 0]
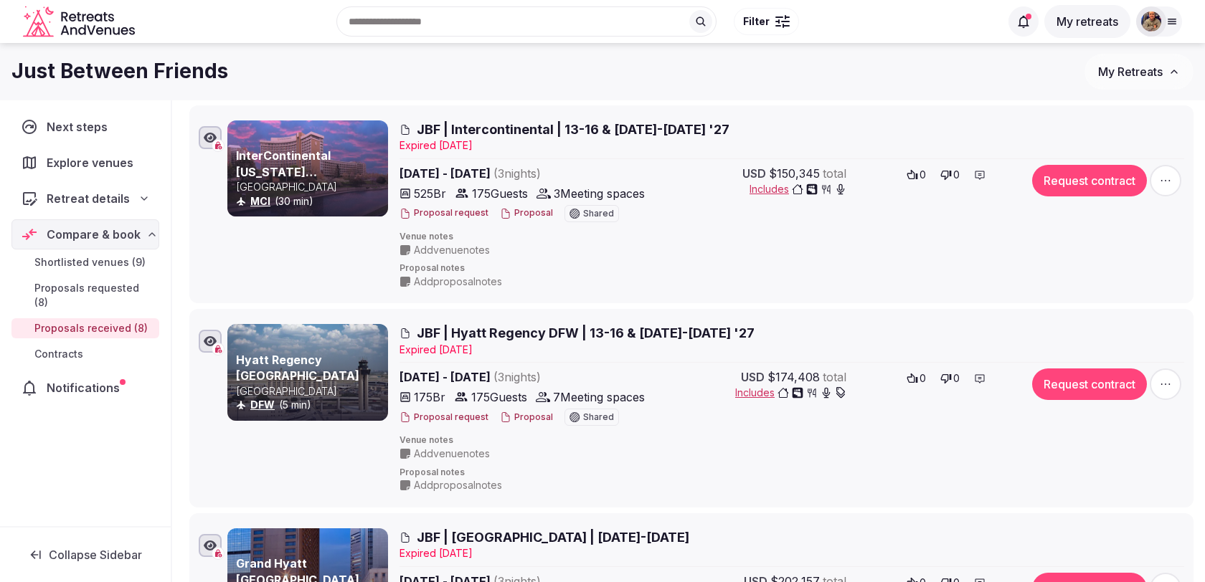
click at [554, 328] on span "JBF | Hyatt Regency DFW | 13-16 & [DATE]-[DATE] '27" at bounding box center [586, 333] width 338 height 18
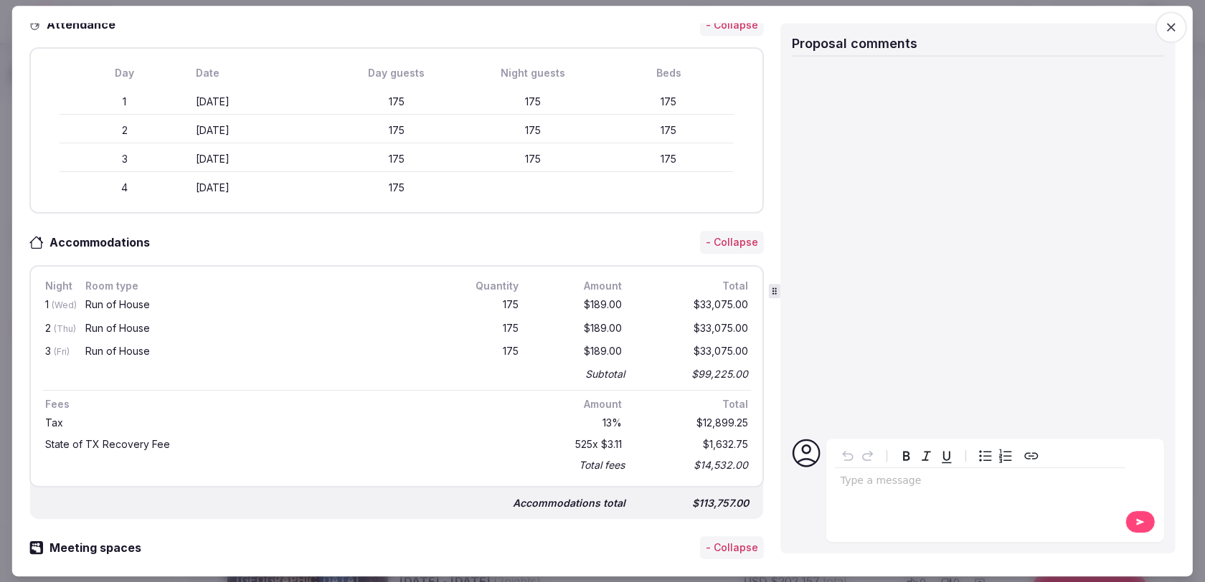
scroll to position [385, 0]
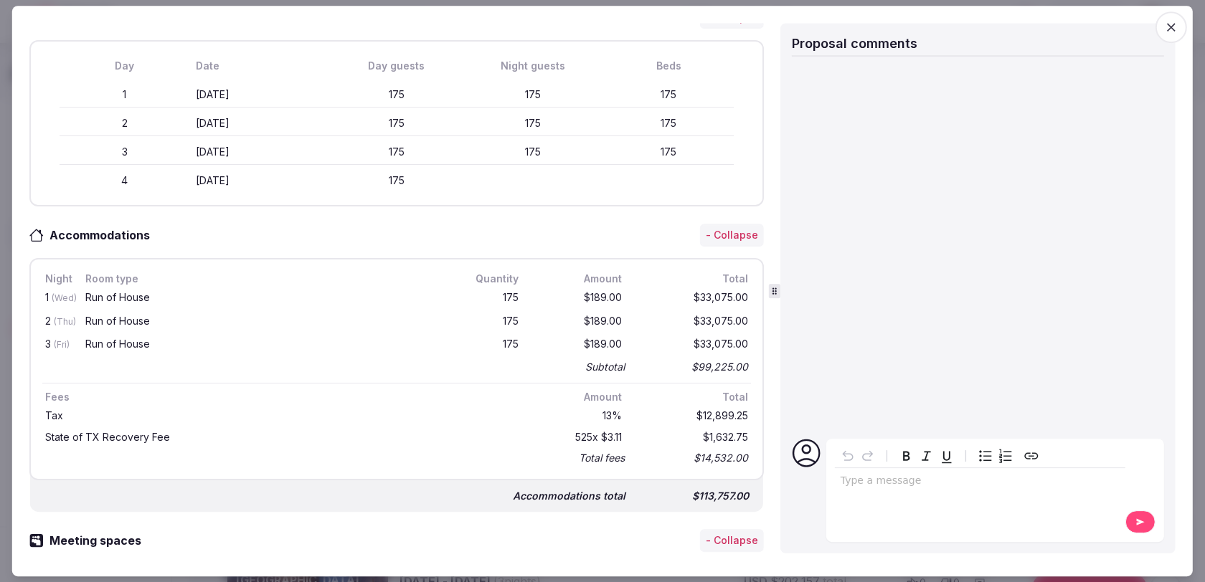
click at [1181, 29] on span "button" at bounding box center [1171, 27] width 32 height 32
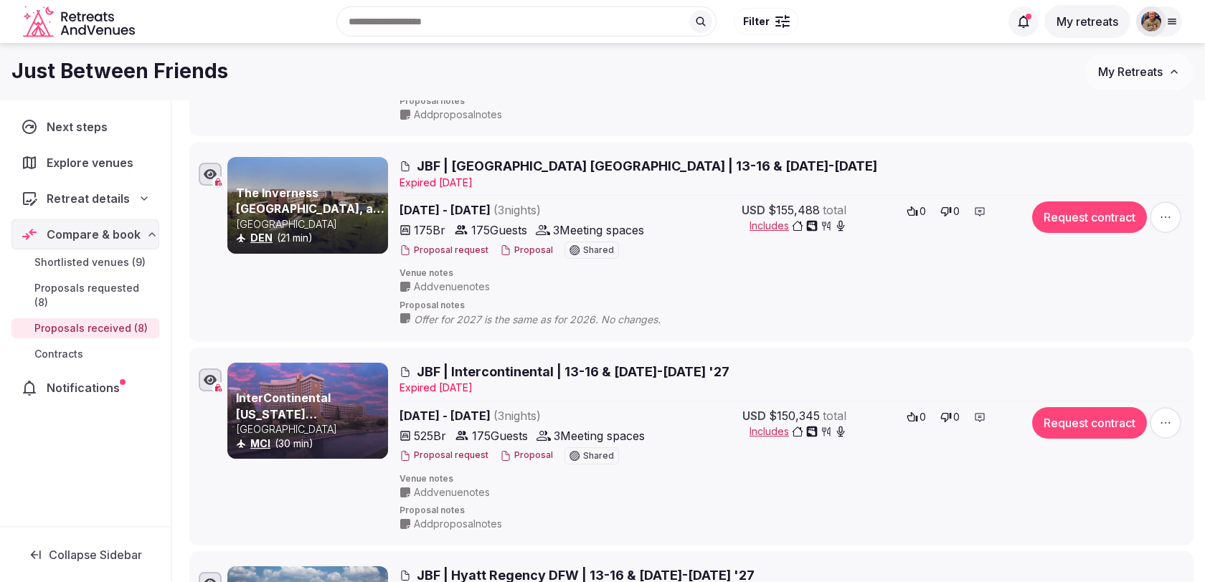
scroll to position [245, 0]
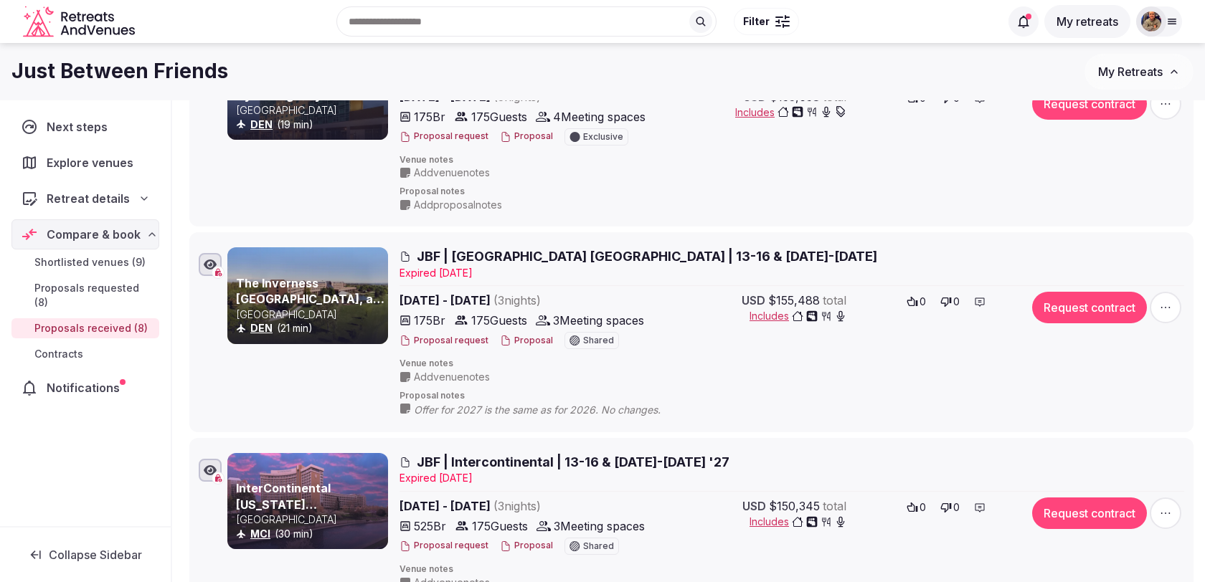
click at [568, 250] on span "JBF | [GEOGRAPHIC_DATA] [GEOGRAPHIC_DATA] | 13-16 & [DATE]-[DATE]" at bounding box center [647, 256] width 460 height 18
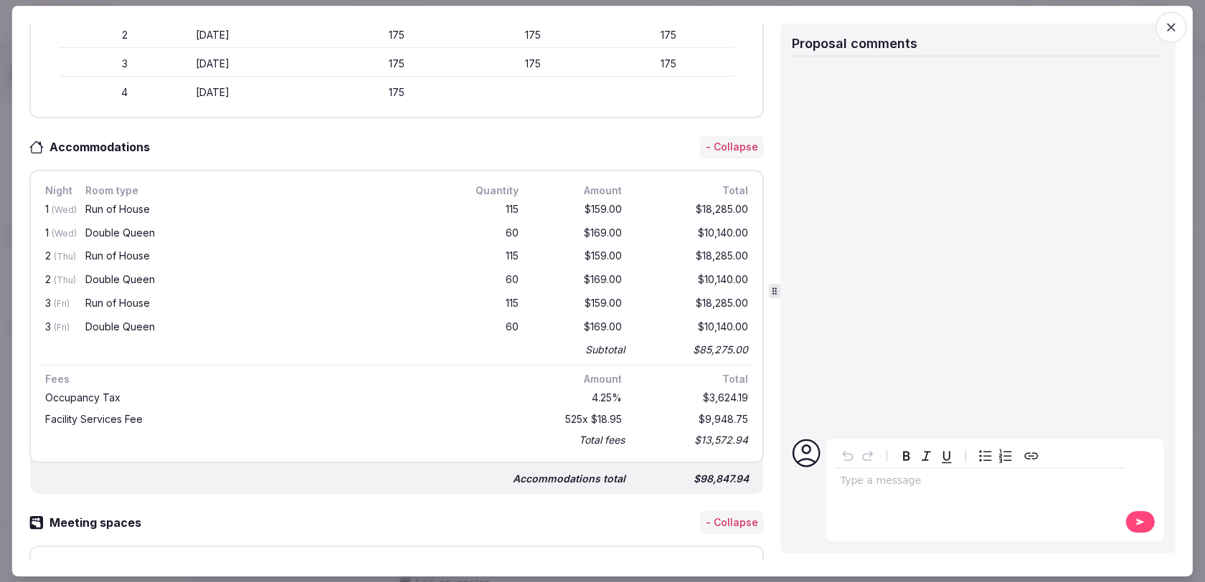
scroll to position [481, 0]
click at [1172, 28] on icon "button" at bounding box center [1171, 27] width 9 height 9
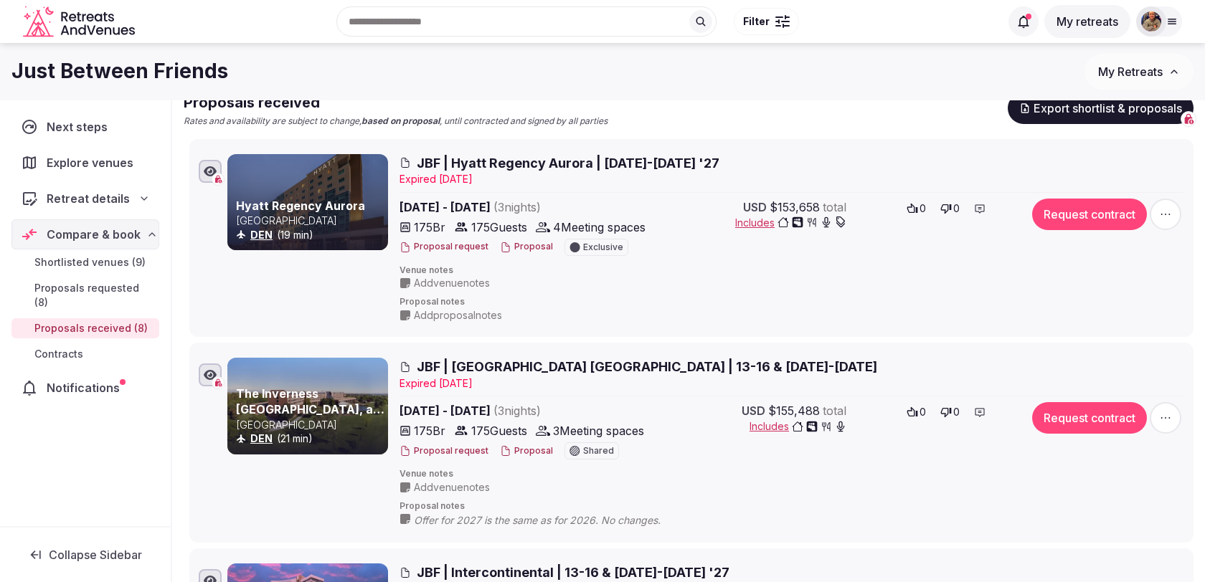
scroll to position [106, 0]
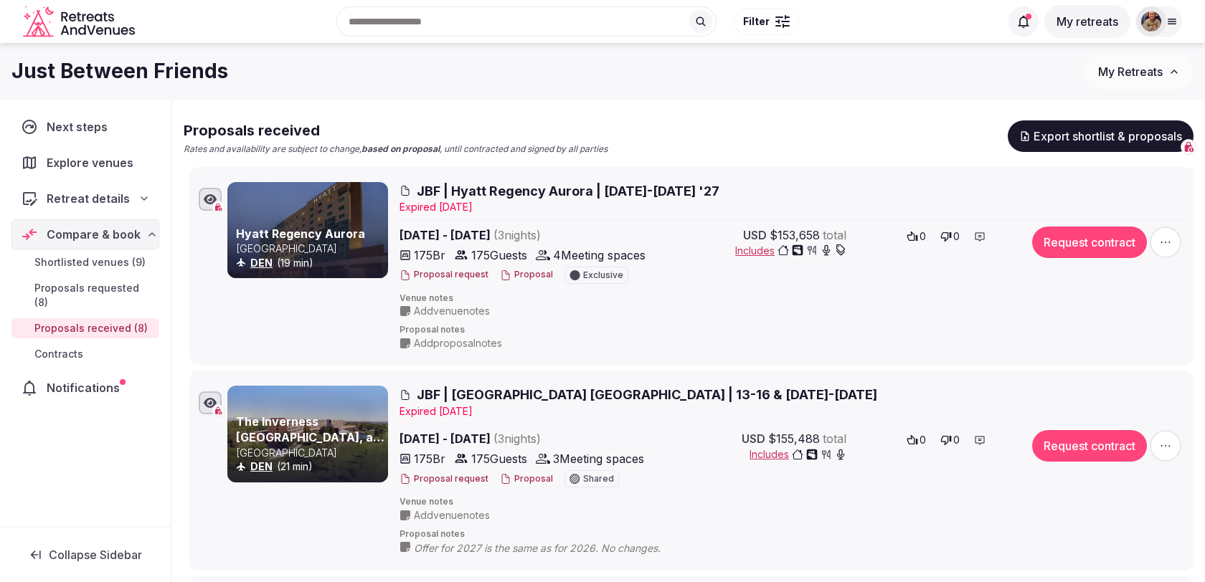
click at [616, 193] on span "JBF | Hyatt Regency Aurora | [DATE]-[DATE] '27" at bounding box center [568, 191] width 303 height 18
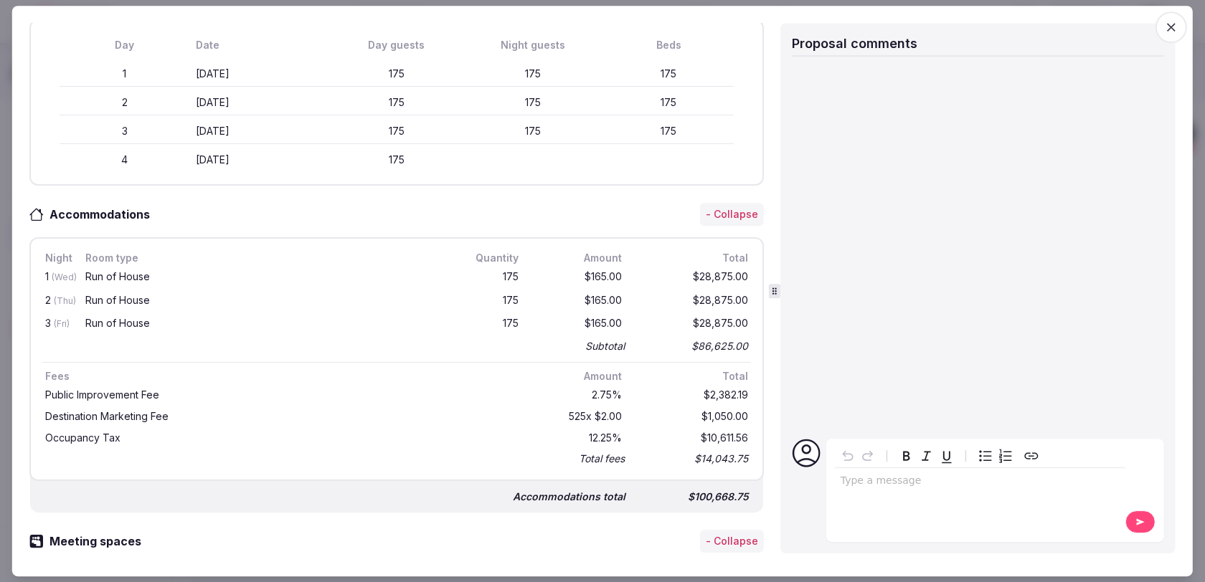
scroll to position [429, 0]
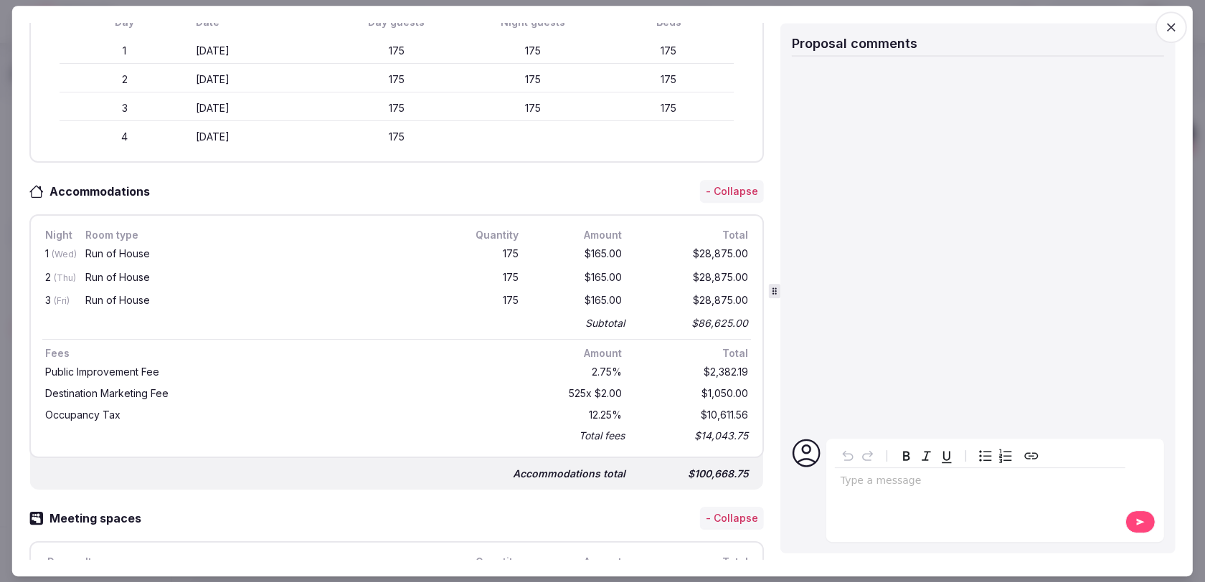
click at [1178, 28] on icon "button" at bounding box center [1171, 27] width 14 height 14
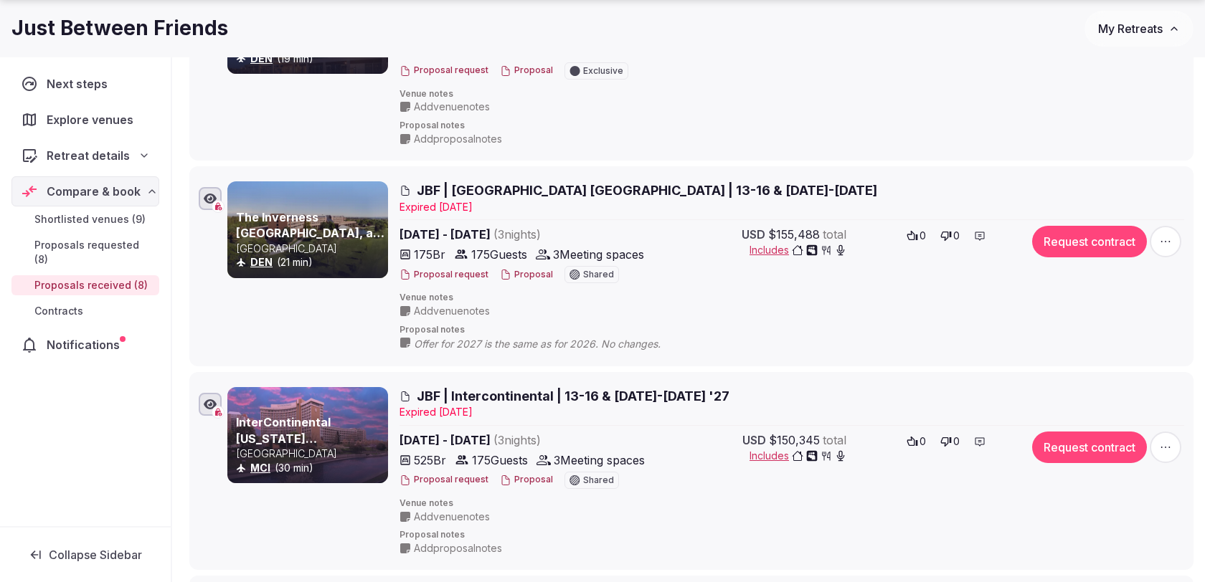
scroll to position [311, 0]
